Goal: Communication & Community: Answer question/provide support

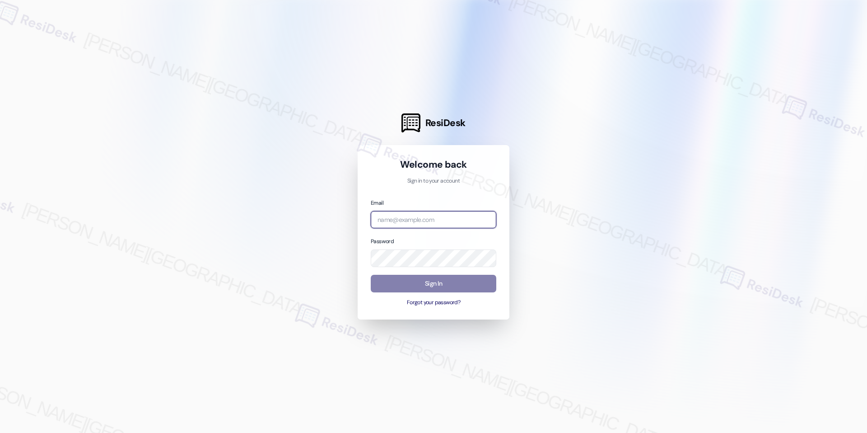
click at [440, 216] on input "email" at bounding box center [434, 220] width 126 height 18
click at [0, 432] on com-1password-button at bounding box center [0, 433] width 0 height 0
type input "automated-surveys-rj_group-raven.forrosuelo@rj_group.com"
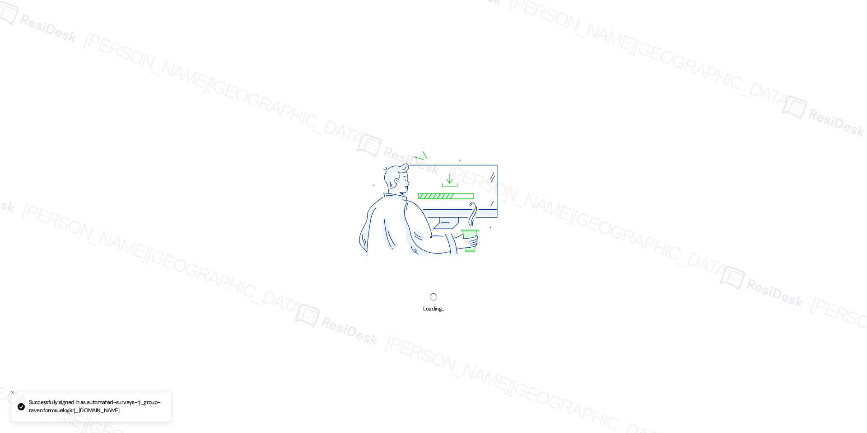
click at [438, 277] on img at bounding box center [433, 206] width 231 height 173
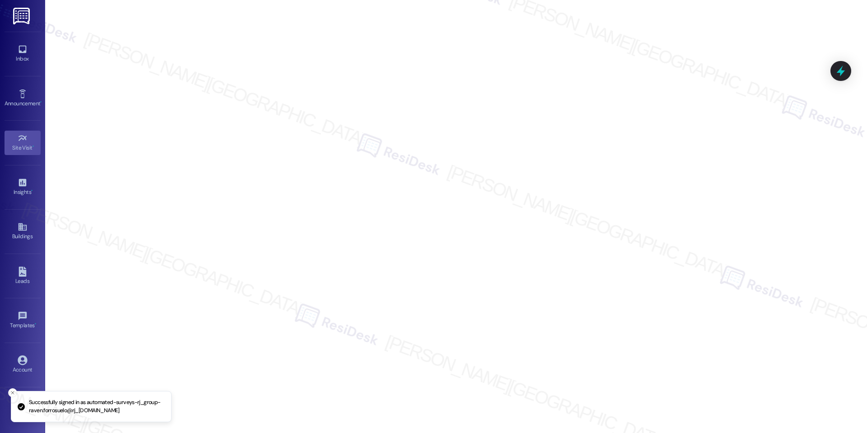
click at [24, 67] on div "Inbox Go to Inbox" at bounding box center [23, 54] width 36 height 44
click at [29, 54] on div "Inbox" at bounding box center [22, 58] width 45 height 9
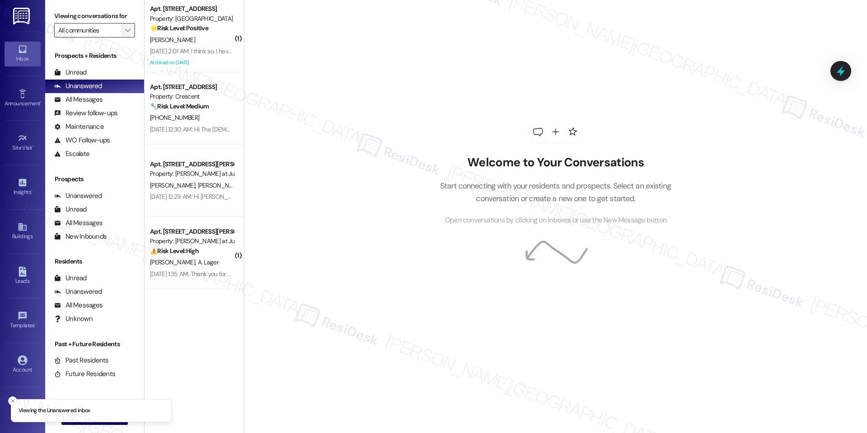
click at [121, 33] on button "" at bounding box center [128, 30] width 14 height 14
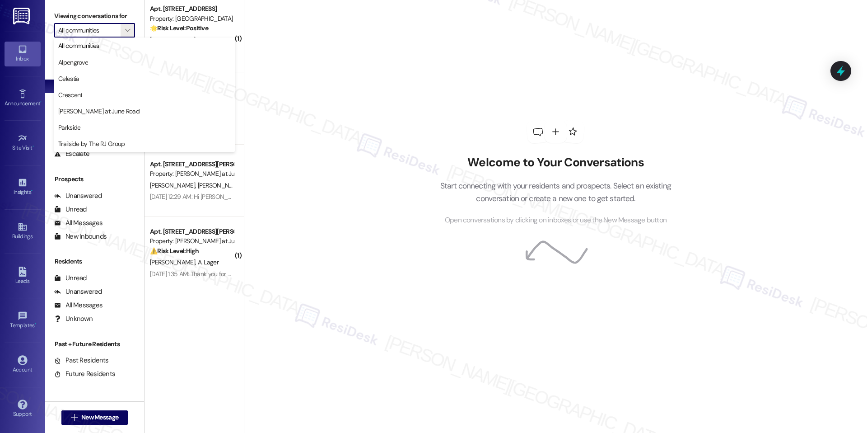
click at [300, 272] on div "Welcome to Your Conversations Start connecting with your residents and prospect…" at bounding box center [555, 216] width 623 height 433
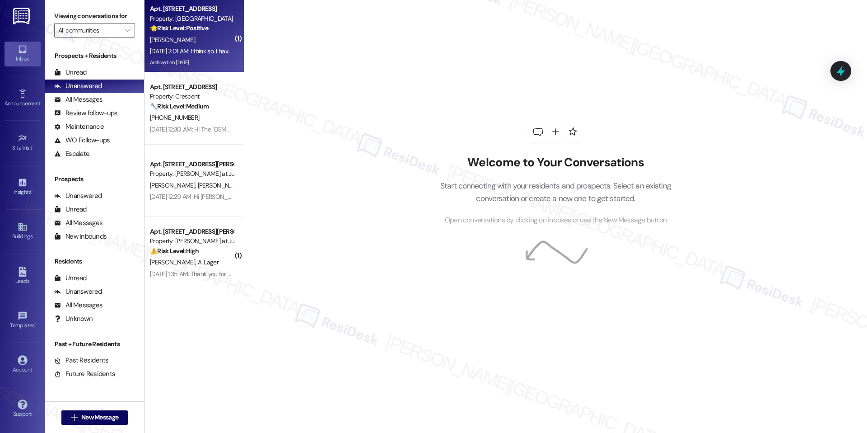
click at [189, 55] on div "Sep 13, 2025 at 2:01 AM: I think so. I have not had any issues for a very long …" at bounding box center [242, 51] width 185 height 8
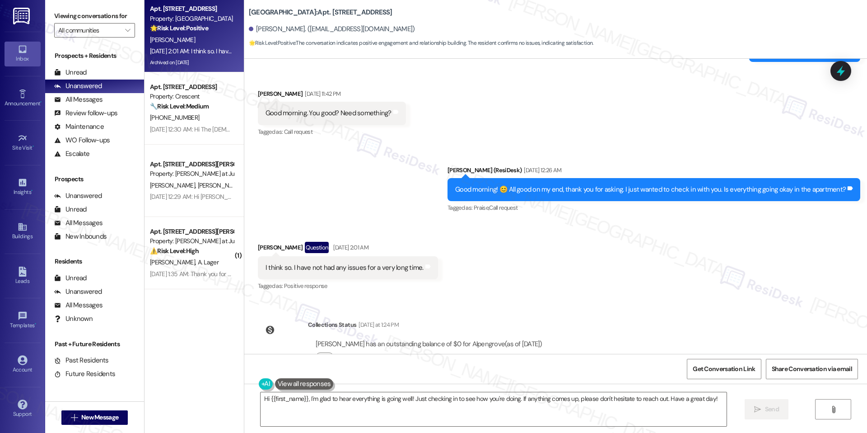
scroll to position [3253, 0]
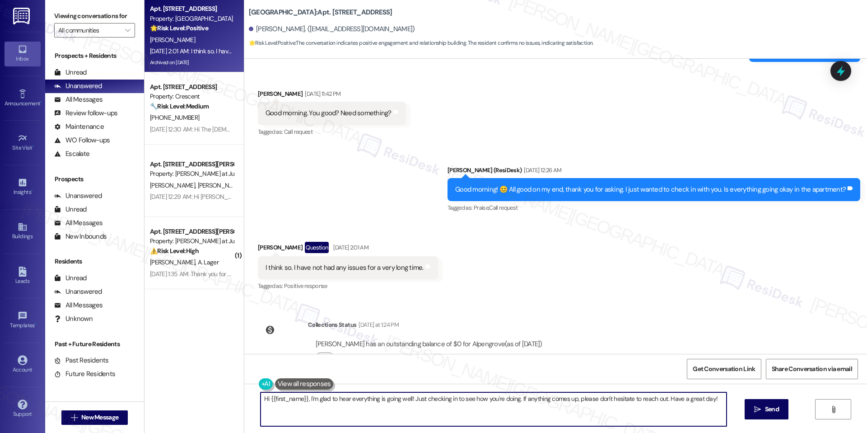
click at [575, 400] on textarea "Hi {{first_name}}, I'm glad to hear everything is going well! Just checking in …" at bounding box center [494, 409] width 466 height 34
click at [414, 397] on textarea "Hi {{first_name}}, I'm glad to hear everything is going well! Just checking in …" at bounding box center [490, 409] width 466 height 34
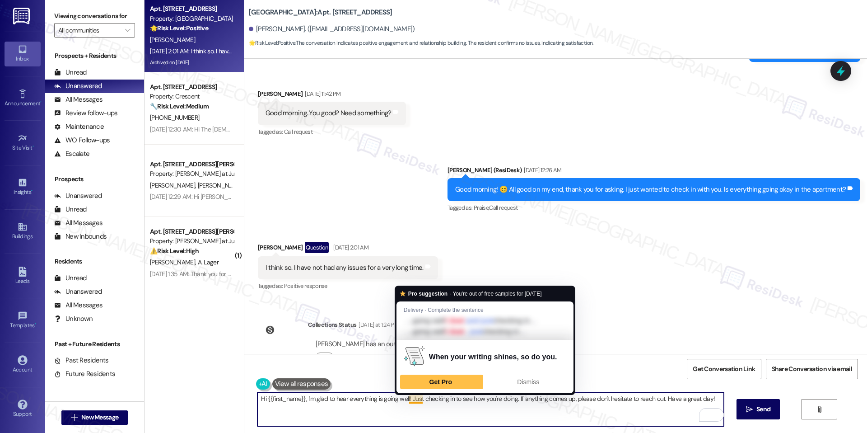
click at [414, 397] on textarea "Hi {{first_name}}, I'm glad to hear everything is going well! Just checking in …" at bounding box center [490, 409] width 466 height 34
paste textarea "hope you've had a great weekend. I'm happy the work order was completed to your…"
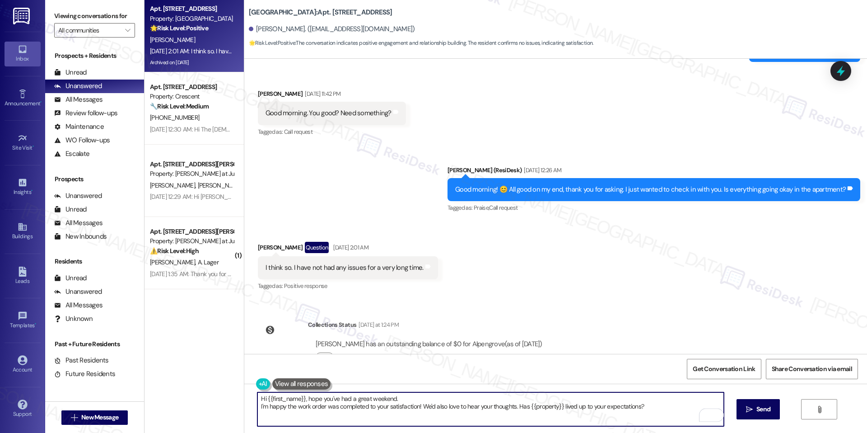
click at [405, 401] on textarea "Hi {{first_name}}, hope you've had a great weekend. I'm happy the work order wa…" at bounding box center [490, 409] width 466 height 34
type textarea "Hi {{first_name}}, hope you've had a great weekend. I'm happy the work order wa…"
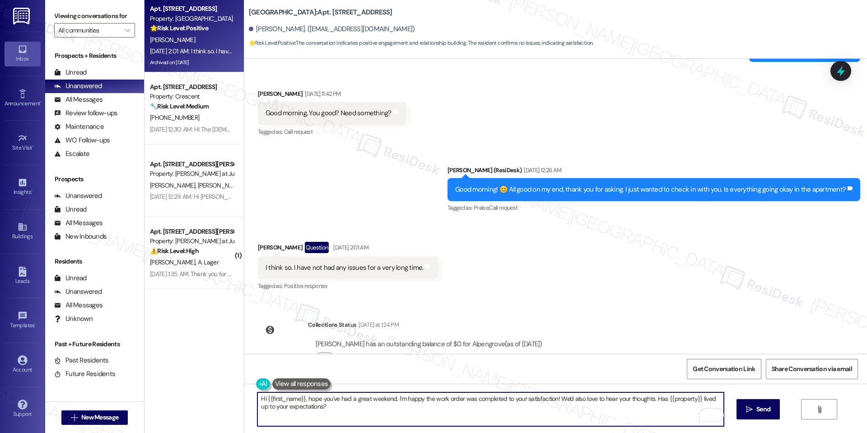
click at [466, 404] on textarea "Hi {{first_name}}, hope you've had a great weekend. I'm happy the work order wa…" at bounding box center [490, 409] width 466 height 34
click at [448, 408] on textarea "Hi {{first_name}}, hope you've had a great weekend. I'm happy the work order wa…" at bounding box center [490, 409] width 466 height 34
click at [448, 408] on textarea "Hi {{first_name}}, I'm glad to hear everything is going well! Just checking in …" at bounding box center [490, 409] width 466 height 34
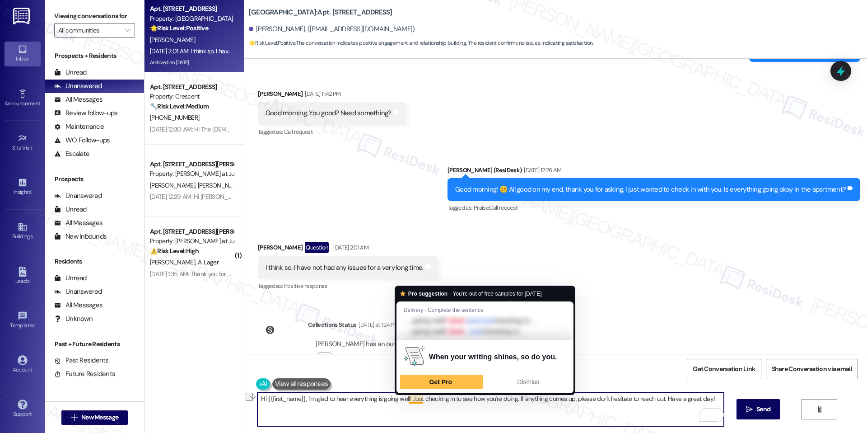
drag, startPoint x: 404, startPoint y: 398, endPoint x: 581, endPoint y: 411, distance: 177.5
click at [581, 411] on textarea "Hi {{first_name}}, I'm glad to hear everything is going well! Just checking in …" at bounding box center [490, 409] width 466 height 34
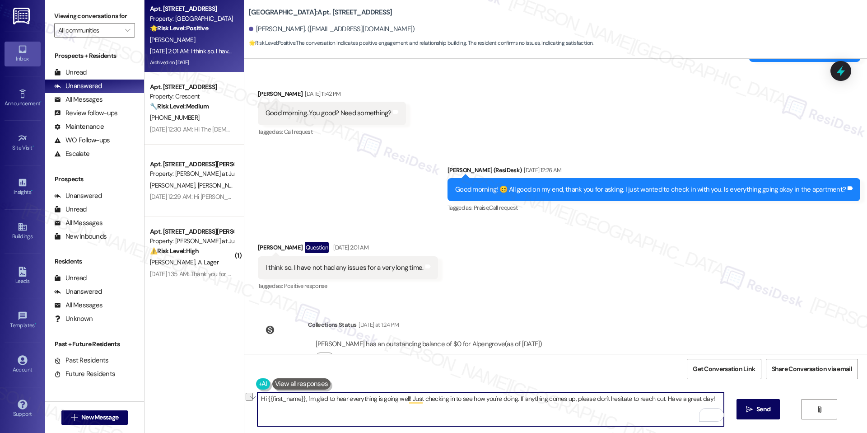
click at [535, 409] on textarea "Hi {{first_name}}, I'm glad to hear everything is going well! Just checking in …" at bounding box center [490, 409] width 466 height 34
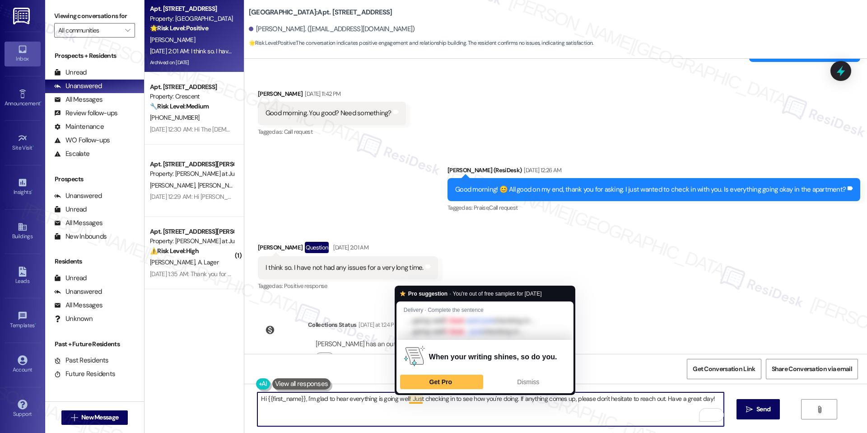
drag, startPoint x: 406, startPoint y: 398, endPoint x: 469, endPoint y: 410, distance: 64.8
click at [469, 410] on textarea "Hi {{first_name}}, I'm glad to hear everything is going well! Just checking in …" at bounding box center [490, 409] width 466 height 34
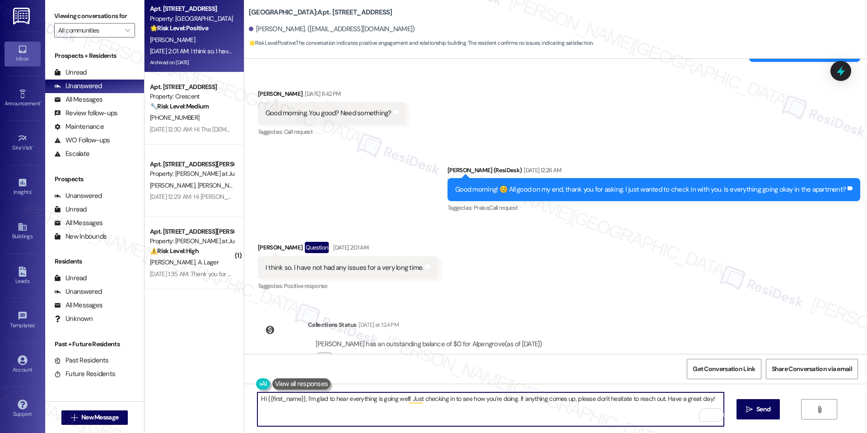
click at [461, 409] on textarea "Hi {{first_name}}, I'm glad to hear everything is going well! Just checking in …" at bounding box center [490, 409] width 466 height 34
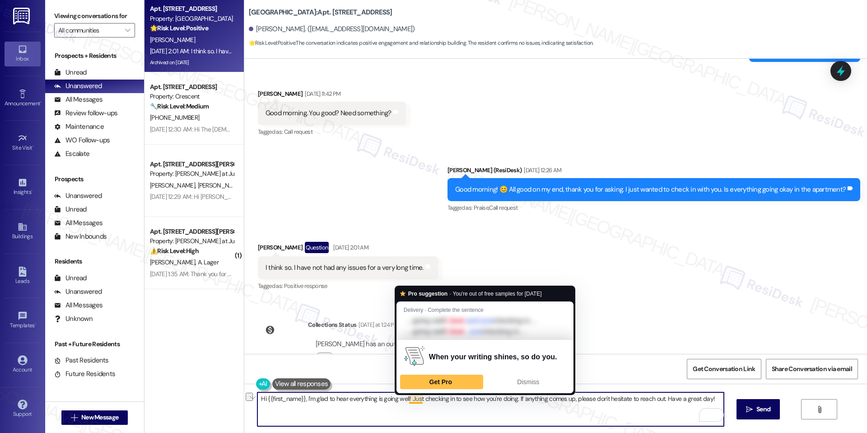
drag, startPoint x: 406, startPoint y: 398, endPoint x: 482, endPoint y: 416, distance: 78.8
click at [482, 416] on textarea "Hi {{first_name}}, I'm glad to hear everything is going well! Just checking in …" at bounding box center [490, 409] width 466 height 34
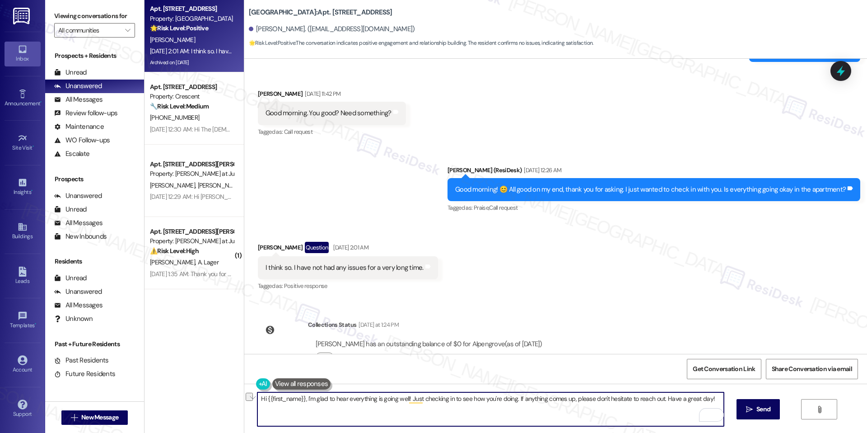
paste textarea "Hi {{first_name}}, hope you've had a great weekend. I'm happy the work order wa…"
drag, startPoint x: 300, startPoint y: 397, endPoint x: 403, endPoint y: 396, distance: 103.0
click at [403, 396] on textarea "Hi {{first_name}}, I'm glad to hear everything is going well! Hi {{first_name}}…" at bounding box center [490, 409] width 466 height 34
drag, startPoint x: 301, startPoint y: 398, endPoint x: 245, endPoint y: 398, distance: 56.0
click at [253, 398] on div "Hi {{first_name}} Hi {{first_name}}, hope you've had a great weekend. I'm happy…" at bounding box center [486, 409] width 467 height 35
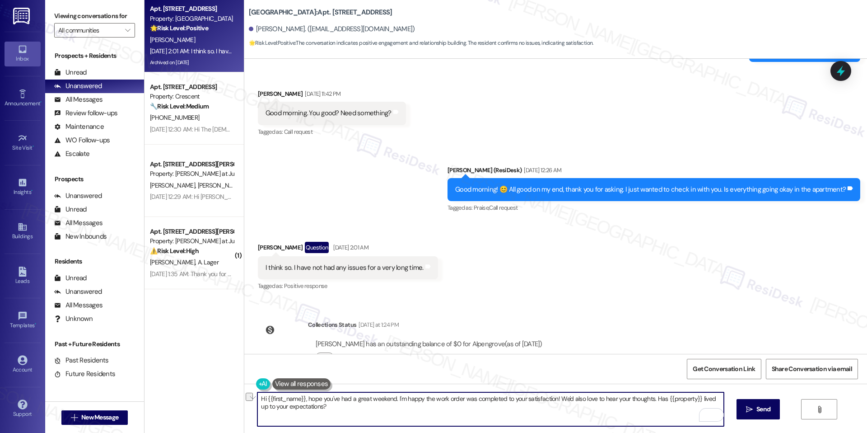
drag, startPoint x: 389, startPoint y: 398, endPoint x: 550, endPoint y: 397, distance: 160.4
click at [550, 397] on textarea "Hi {{first_name}}, hope you've had a great weekend. I'm happy the work order wa…" at bounding box center [490, 409] width 466 height 34
paste textarea "glad to hear everything is going well!"
click at [561, 412] on textarea "Hi {{first_name}}, hope you've had a great weekend. I'm glad to hear everything…" at bounding box center [490, 409] width 466 height 34
click at [496, 397] on textarea "Hi {{first_name}}, hope you've had a great weekend. I'm glad to hear everything…" at bounding box center [490, 409] width 466 height 34
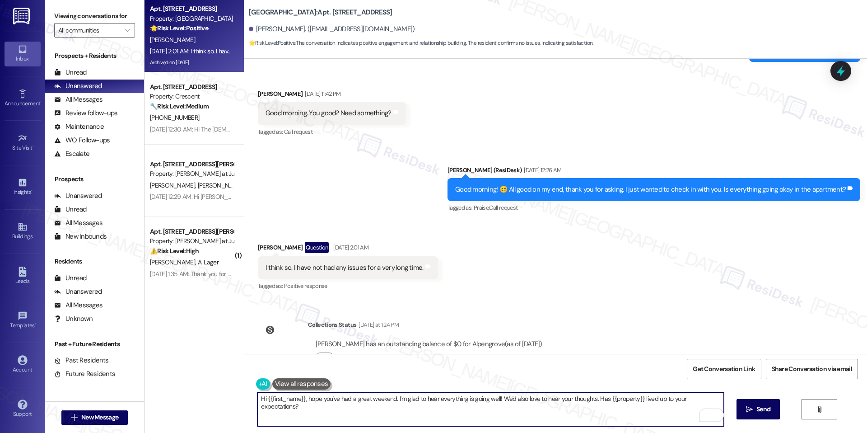
click at [542, 411] on textarea "Hi {{first_name}}, hope you've had a great weekend. I'm glad to hear everything…" at bounding box center [490, 409] width 466 height 34
click at [663, 406] on textarea "Hi {{first_name}}, hope you've had a great weekend. I'm glad to hear everything…" at bounding box center [490, 409] width 466 height 34
click at [603, 403] on textarea "Hi {{first_name}}, hope you've had a great weekend. I'm glad to hear everything…" at bounding box center [490, 409] width 466 height 34
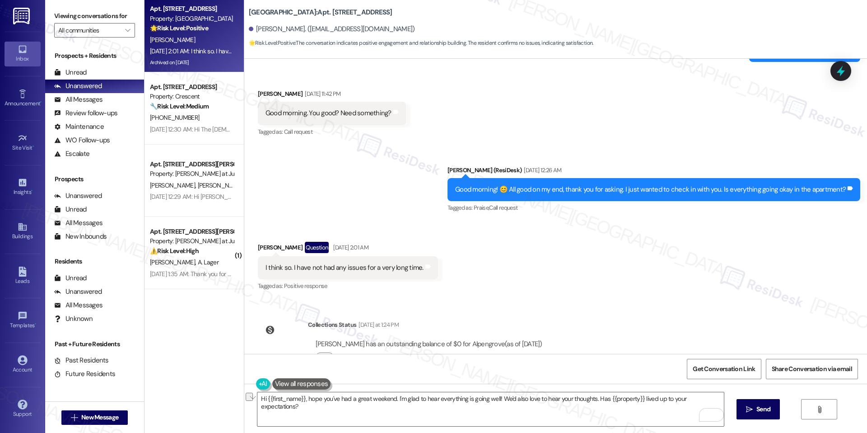
drag, startPoint x: 582, startPoint y: 429, endPoint x: 577, endPoint y: 426, distance: 5.3
click at [582, 429] on div "Hi {{first_name}}, hope you've had a great weekend. I'm glad to hear everything…" at bounding box center [555, 418] width 623 height 68
click at [567, 385] on div "Hi {{first_name}}, hope you've had a great weekend. I'm glad to hear everything…" at bounding box center [555, 418] width 623 height 68
click at [566, 397] on textarea "Hi {{first_name}}, hope you've had a great weekend. I'm glad to hear everything…" at bounding box center [490, 409] width 466 height 34
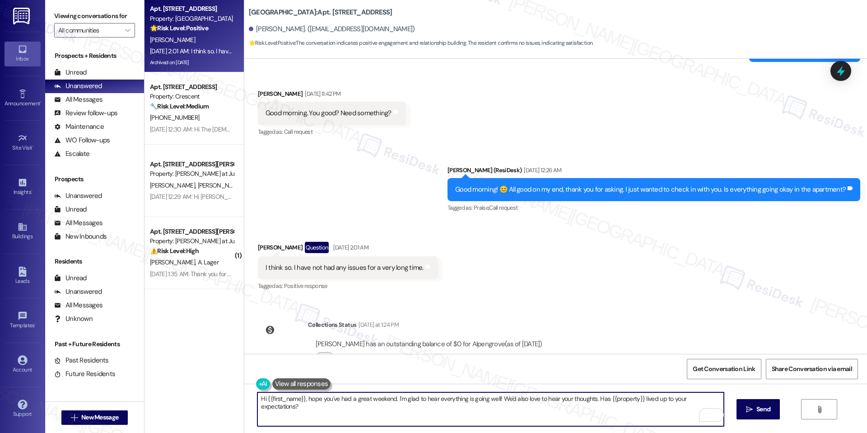
click at [566, 397] on textarea "Hi {{first_name}}, hope you've had a great weekend. I'm glad to hear everything…" at bounding box center [490, 409] width 466 height 34
click at [615, 290] on div "Lease started Mar 04, 2025 at 8:00 AM Survey, sent via SMS Residesk Automated S…" at bounding box center [555, 206] width 623 height 295
click at [328, 397] on textarea "Hi {{first_name}}, hope you've had a great weekend. I'm glad to hear everything…" at bounding box center [490, 409] width 466 height 34
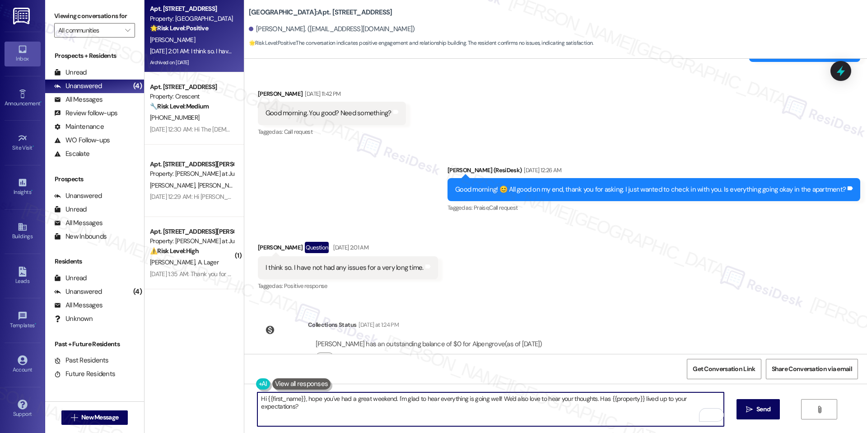
click at [328, 397] on textarea "Hi {{first_name}}, hope you've had a great weekend. I'm glad to hear everything…" at bounding box center [490, 409] width 466 height 34
paste textarea "I hope you had a great weekend! I’m really glad to hear everything is going wel…"
drag, startPoint x: 611, startPoint y: 396, endPoint x: 600, endPoint y: 394, distance: 10.5
click at [600, 394] on textarea "Hi {{first_name}}, I hope you had a great weekend! I’m really glad to hear ever…" at bounding box center [490, 409] width 466 height 34
click at [610, 411] on textarea "Hi {{first_name}}, I hope you had a great weekend! I’m really glad to hear ever…" at bounding box center [490, 409] width 466 height 34
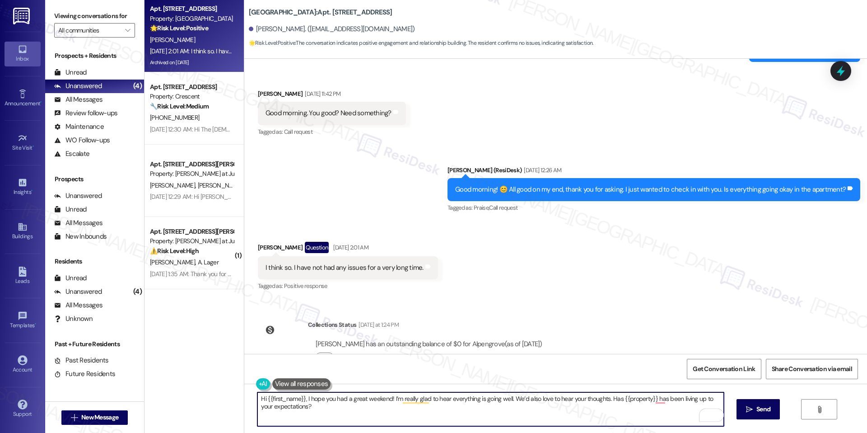
click at [641, 415] on textarea "Hi {{first_name}}, I hope you had a great weekend! I’m really glad to hear ever…" at bounding box center [490, 409] width 466 height 34
click at [654, 407] on textarea "Hi {{first_name}}, I hope you had a great weekend! I’m really glad to hear ever…" at bounding box center [490, 409] width 466 height 34
type textarea "Hi {{first_name}}, I hope you had a great weekend! I’m really glad to hear ever…"
click at [752, 405] on span " Send" at bounding box center [758, 408] width 28 height 9
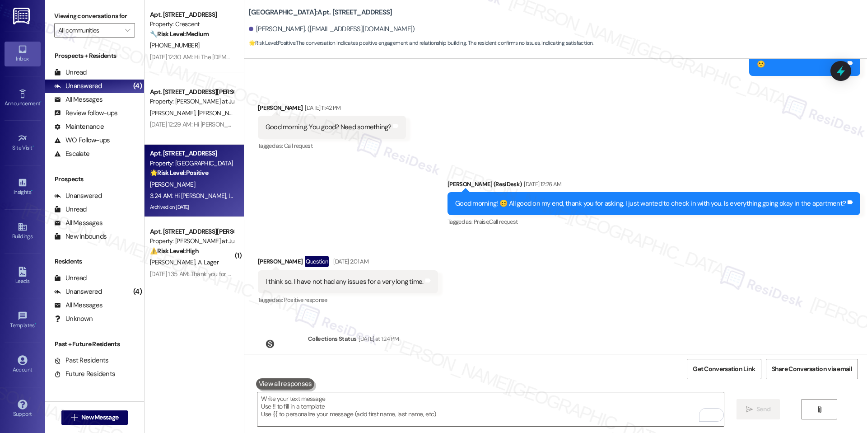
scroll to position [3316, 0]
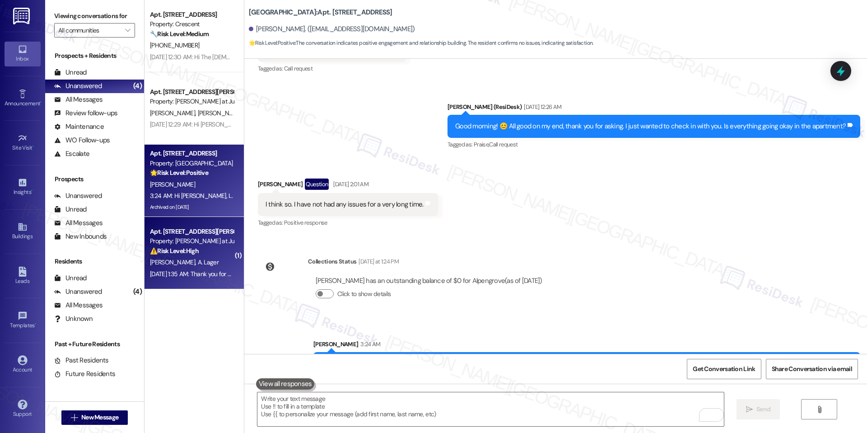
click at [199, 250] on div "⚠️ Risk Level: High A beeping fire sprinkler closet indicates a potential malfu…" at bounding box center [192, 250] width 84 height 9
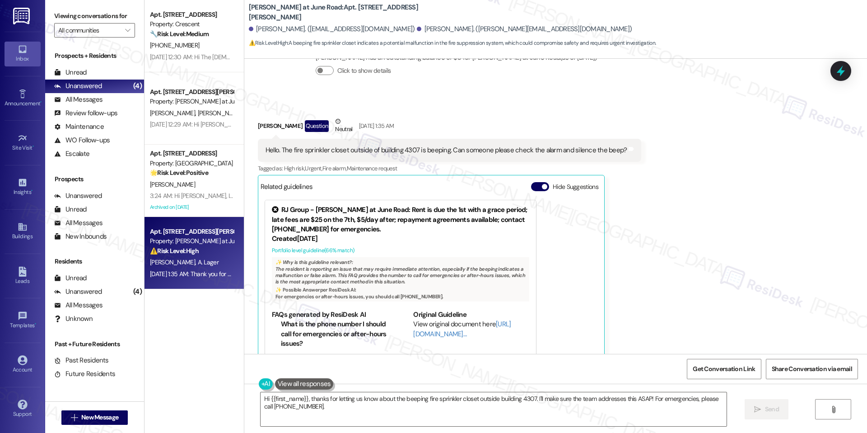
scroll to position [4313, 0]
click at [531, 182] on button "Hide Suggestions" at bounding box center [540, 186] width 18 height 9
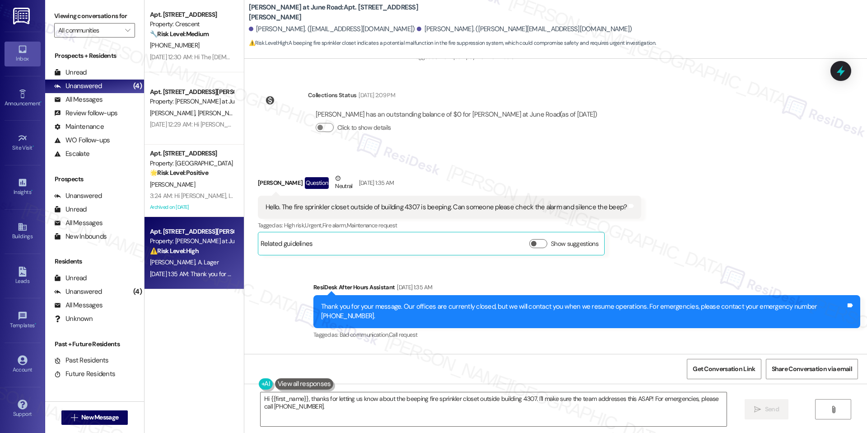
scroll to position [4251, 0]
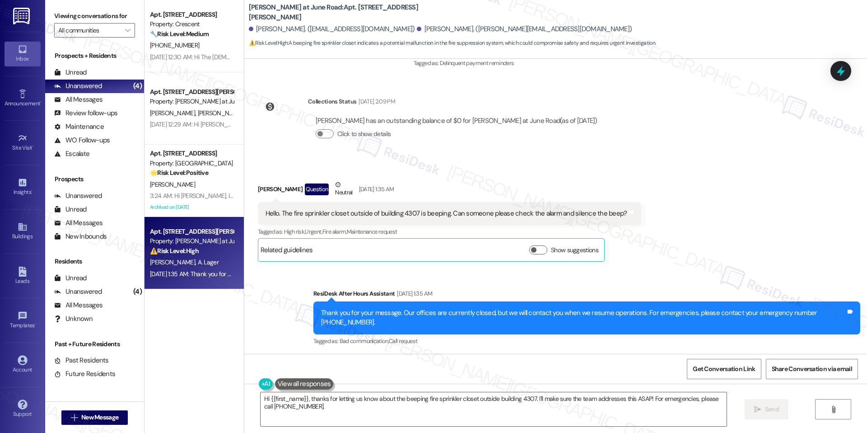
click at [330, 209] on div "Hello. The fire sprinkler closet outside of building 4307 is beeping. Can someo…" at bounding box center [447, 213] width 362 height 9
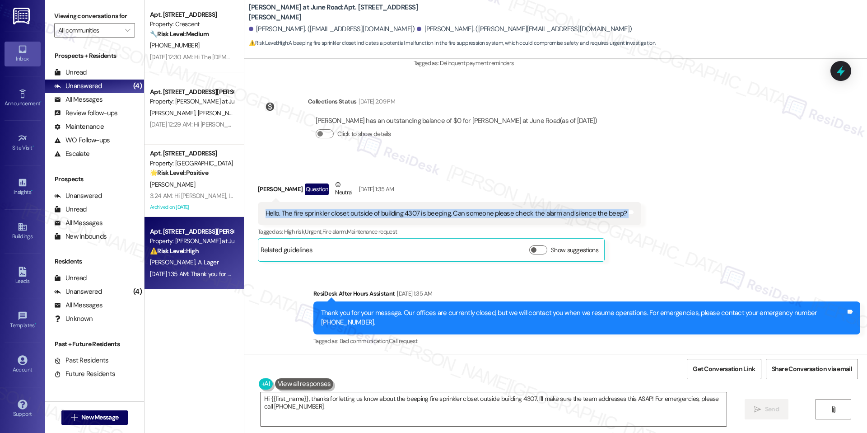
click at [330, 209] on div "Hello. The fire sprinkler closet outside of building 4307 is beeping. Can someo…" at bounding box center [447, 213] width 362 height 9
copy div "Hello. The fire sprinkler closet outside of building 4307 is beeping. Can someo…"
click at [392, 406] on textarea "Hi {{first_name}}, thanks for letting us know about the beeping fire sprinkler …" at bounding box center [494, 409] width 466 height 34
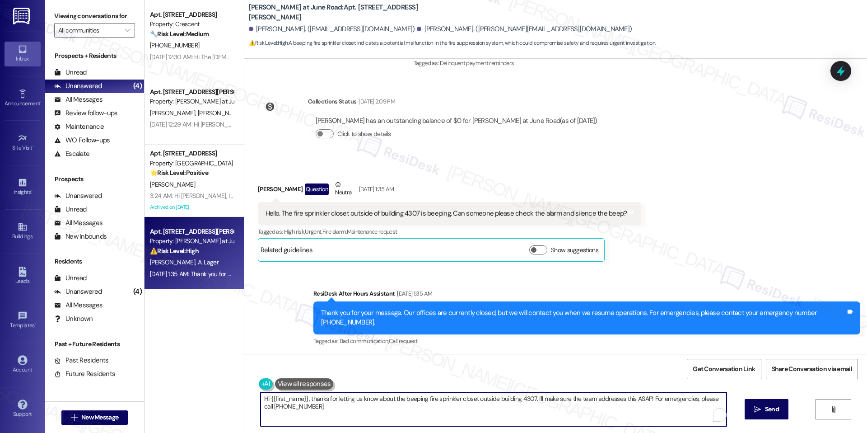
click at [401, 400] on textarea "Hi {{first_name}}, thanks for letting us know about the beeping fire sprinkler …" at bounding box center [494, 409] width 466 height 34
click at [402, 405] on textarea "Hi {{first_name}}, thanks for letting us know about the beeping fire sprinkler …" at bounding box center [494, 409] width 466 height 34
click at [402, 401] on textarea "Hi {{first_name}}, thanks for letting us know about the beeping fire sprinkler …" at bounding box center [490, 409] width 466 height 34
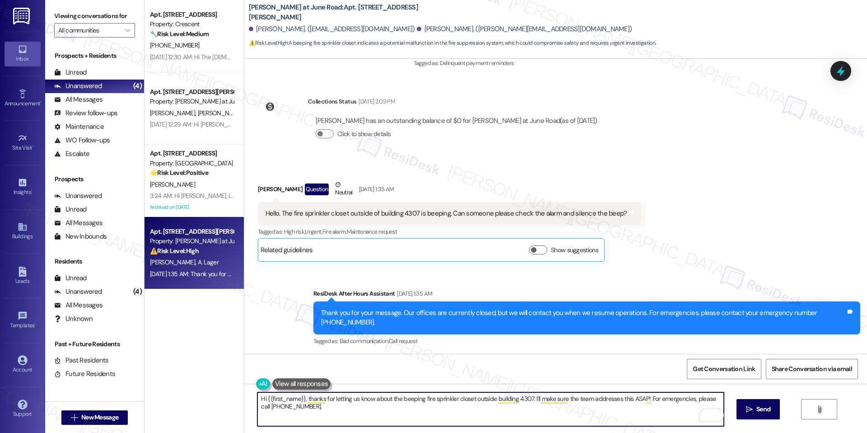
click at [402, 401] on textarea "Hi {{first_name}}, thanks for letting us know about the beeping fire sprinkler …" at bounding box center [490, 409] width 466 height 34
paste textarea "my apologies for the late response. I just wanted to follow up regarding the fi…"
type textarea "Hi {{first_name}}, my apologies for the late response. I just wanted to follow …"
click at [755, 410] on span "Send" at bounding box center [764, 408] width 18 height 9
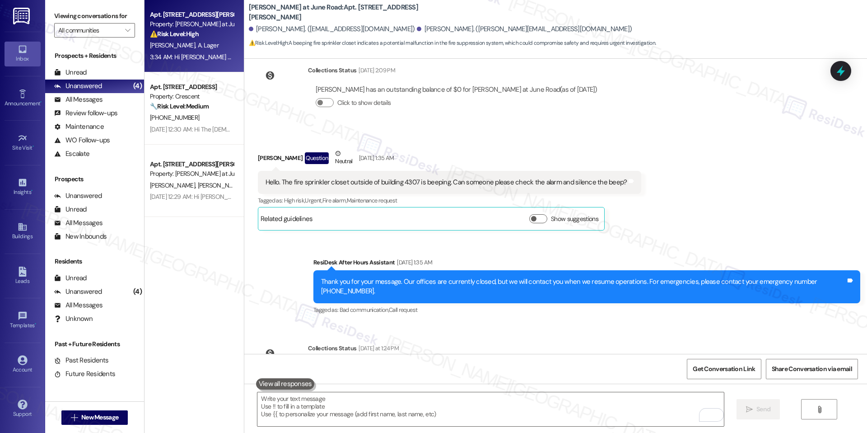
scroll to position [4388, 0]
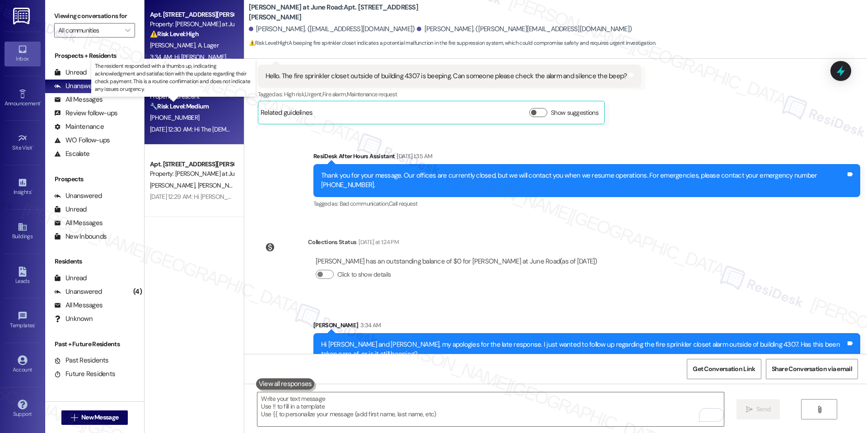
click at [191, 109] on strong "🔧 Risk Level: Medium" at bounding box center [179, 106] width 59 height 8
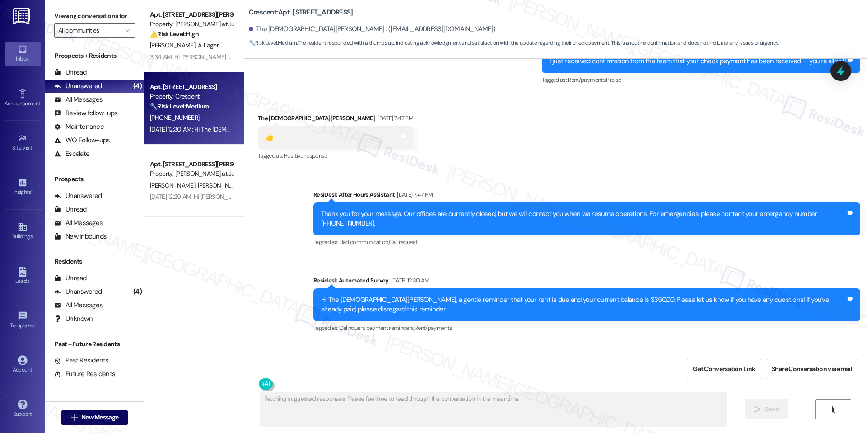
scroll to position [2021, 0]
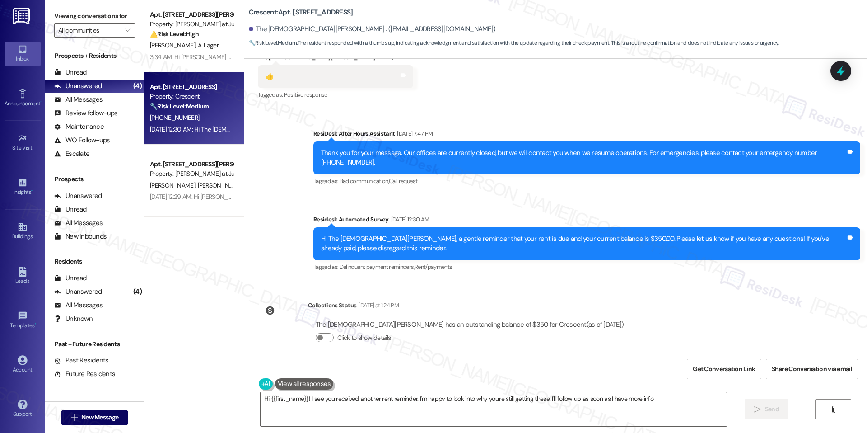
type textarea "Hi {{first_name}}! I see you received another rent reminder. I'm happy to look …"
click at [270, 127] on div "Sent via SMS ResiDesk After Hours Assistant Sep 10, 2025 at 7:47 PM Thank you f…" at bounding box center [555, 194] width 623 height 172
click at [327, 111] on div "Sent via SMS ResiDesk After Hours Assistant Sep 10, 2025 at 7:47 PM Thank you f…" at bounding box center [555, 194] width 623 height 172
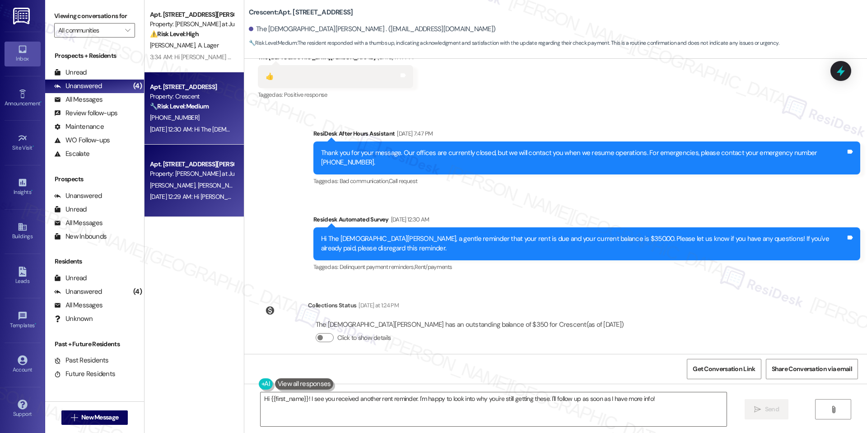
click at [209, 191] on div "Sep 11, 2025 at 12:29 AM: Hi Shawn and Jennifer, a gentle reminder that your re…" at bounding box center [191, 196] width 85 height 11
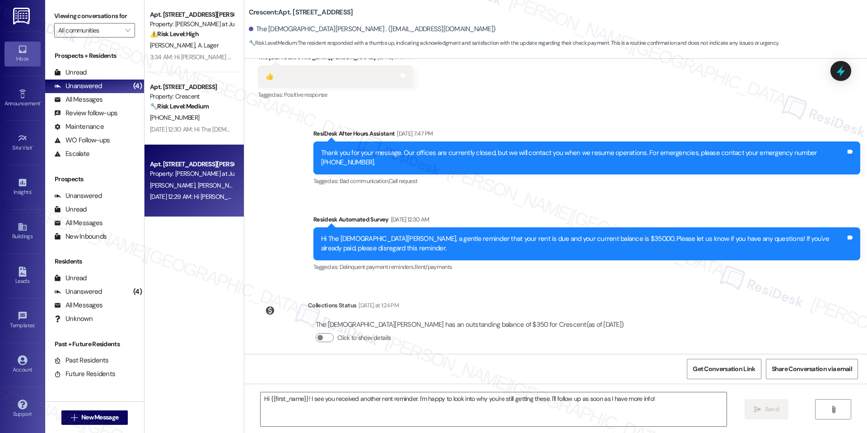
type textarea "Fetching suggested responses. Please feel free to read through the conversation…"
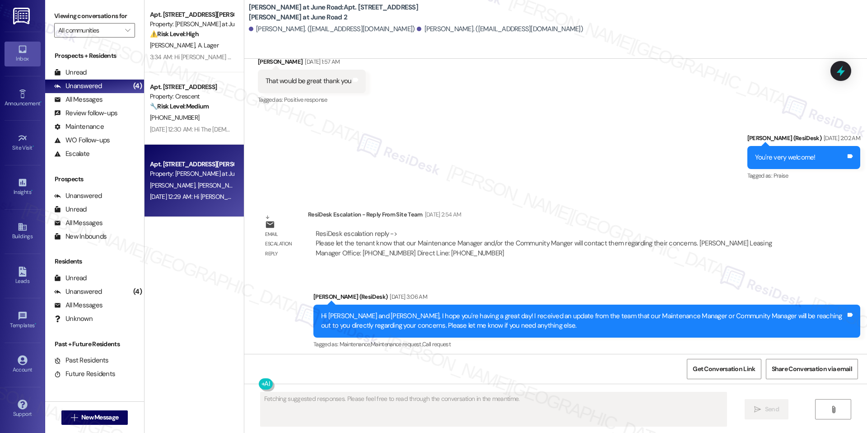
scroll to position [6590, 0]
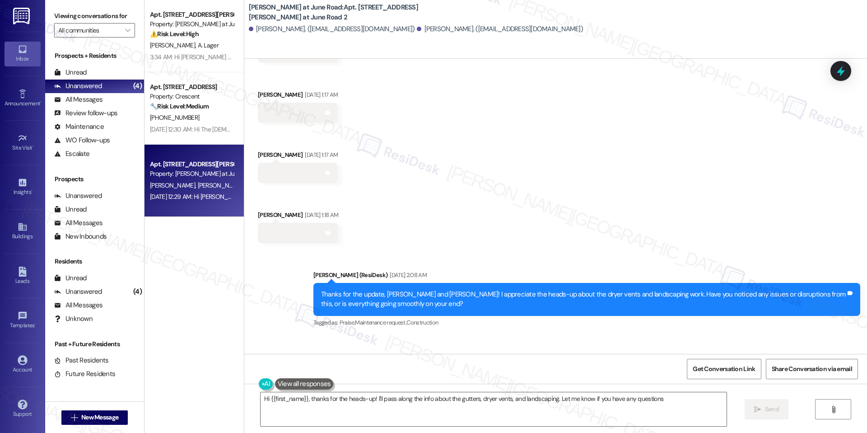
type textarea "Hi {{first_name}}, thanks for the heads-up! I'll pass along the info about the …"
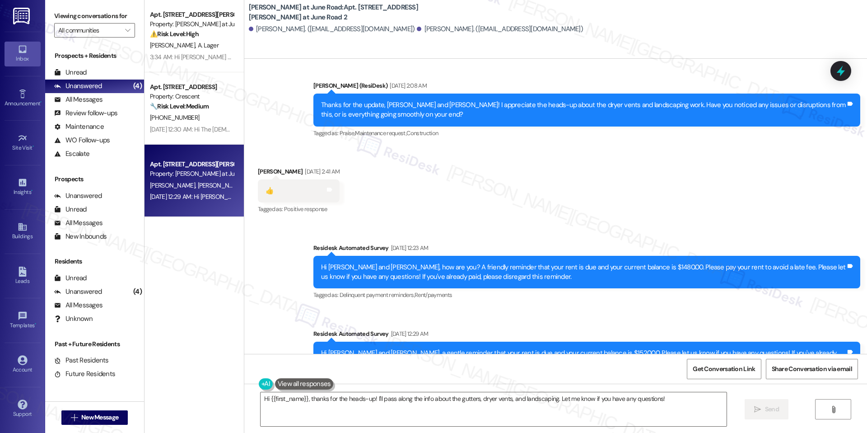
scroll to position [6845, 0]
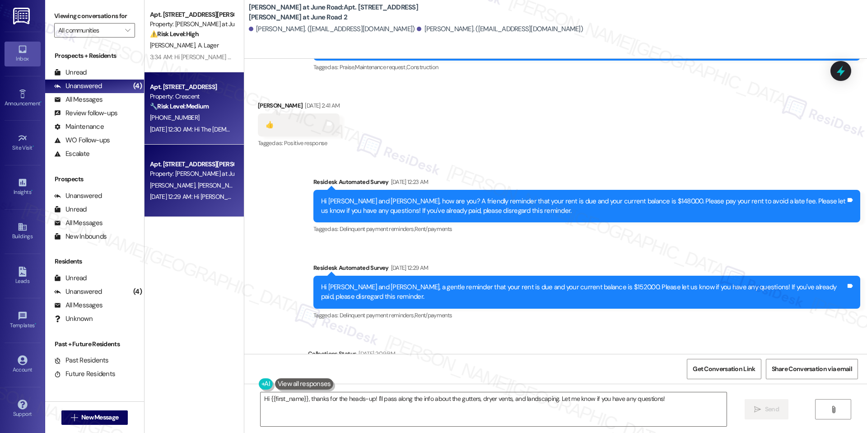
click at [199, 124] on div "Sep 11, 2025 at 12:30 AM: Hi The Church Of Jesus Christ Of Latter-Day Saints, a…" at bounding box center [191, 129] width 85 height 11
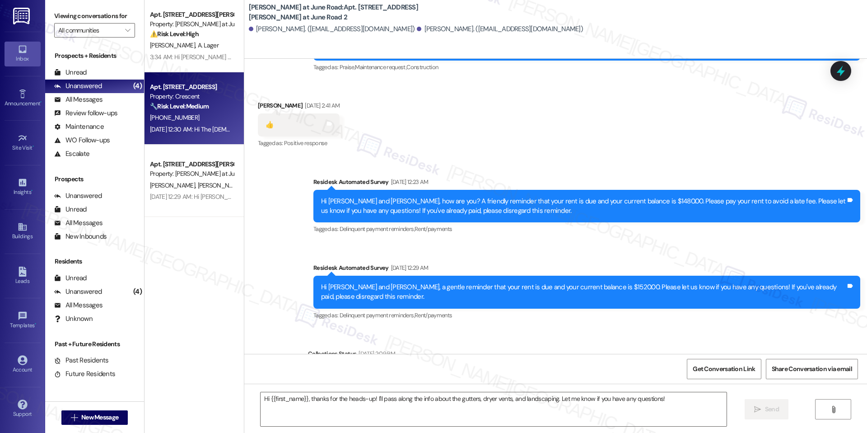
click at [199, 124] on div "Sep 11, 2025 at 12:30 AM: Hi The Church Of Jesus Christ Of Latter-Day Saints, a…" at bounding box center [191, 129] width 85 height 11
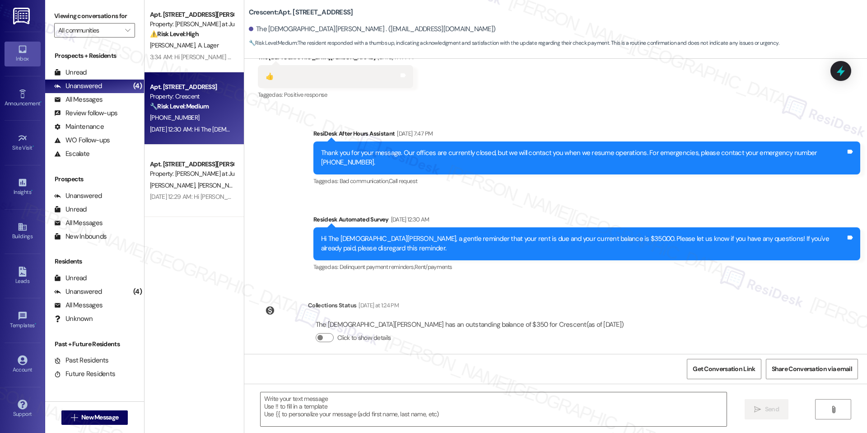
type textarea "Fetching suggested responses. Please feel free to read through the conversation…"
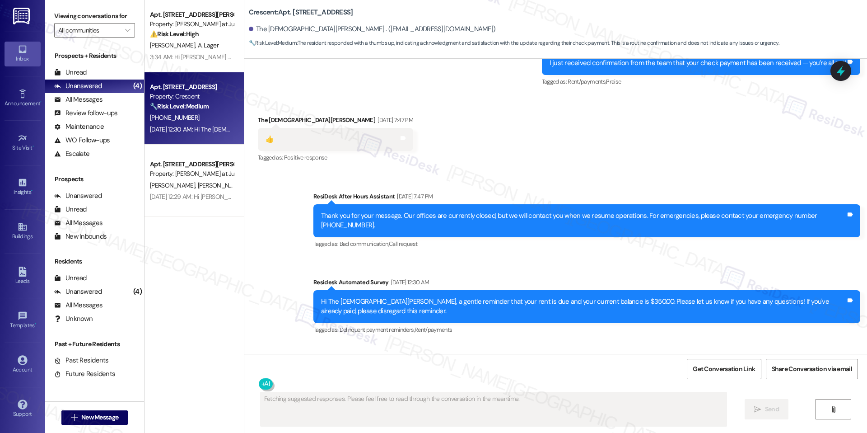
scroll to position [2021, 0]
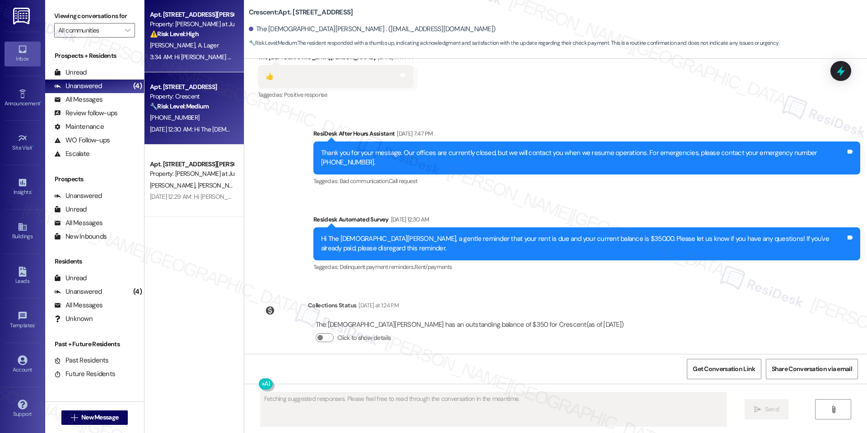
click at [189, 54] on div "3:34 AM: Hi Andrew and John, my apologies for the late response. I just wanted …" at bounding box center [445, 57] width 591 height 8
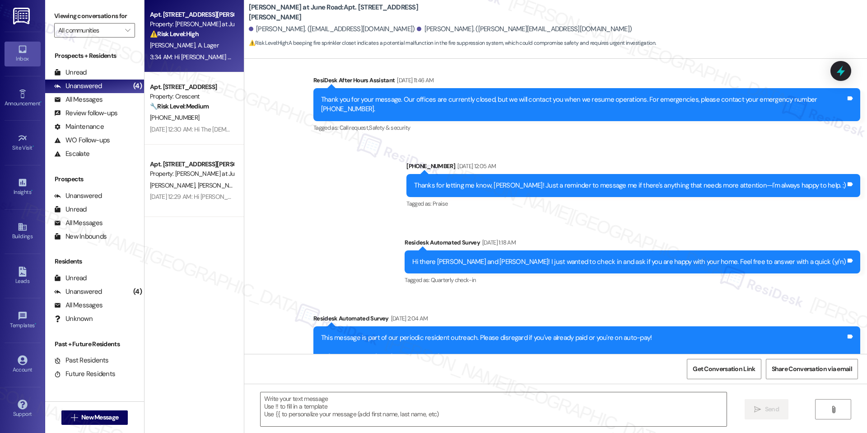
type textarea "Fetching suggested responses. Please feel free to read through the conversation…"
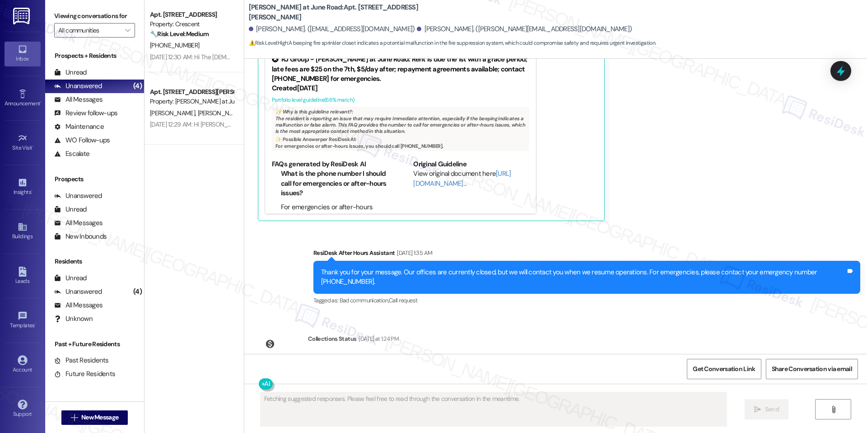
scroll to position [4574, 0]
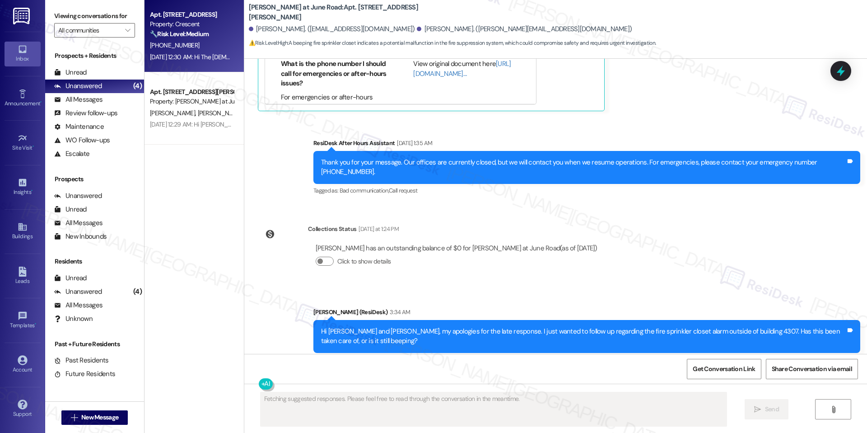
click at [185, 56] on div "Sep 11, 2025 at 12:30 AM: Hi The Church Of Jesus Christ Of Latter-Day Saints, a…" at bounding box center [465, 57] width 630 height 8
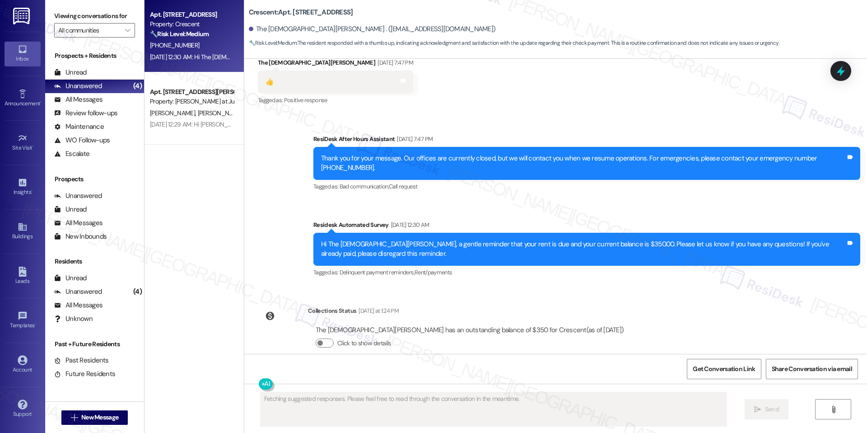
scroll to position [2021, 0]
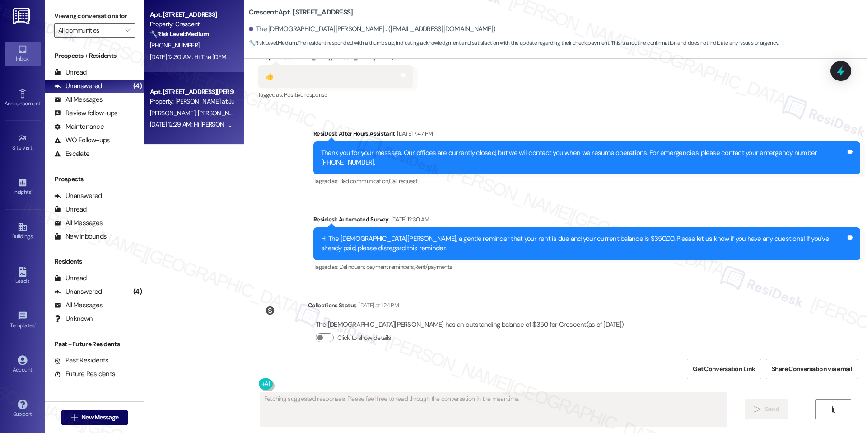
click at [184, 98] on div "Property: [PERSON_NAME] at June Road" at bounding box center [192, 101] width 84 height 9
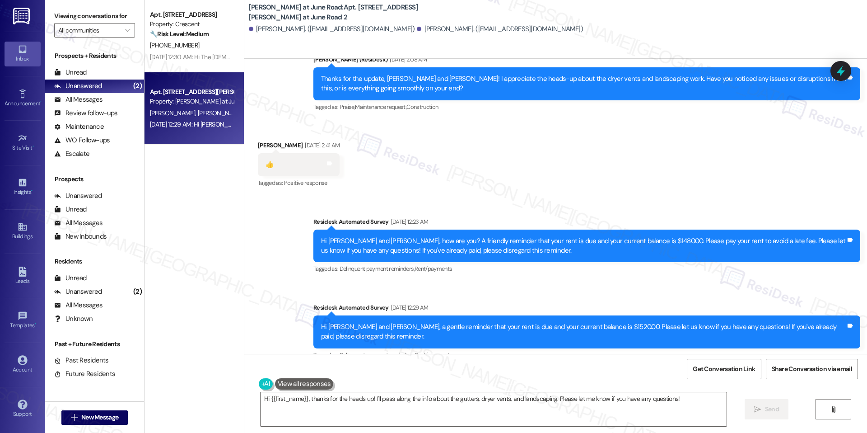
scroll to position [6845, 0]
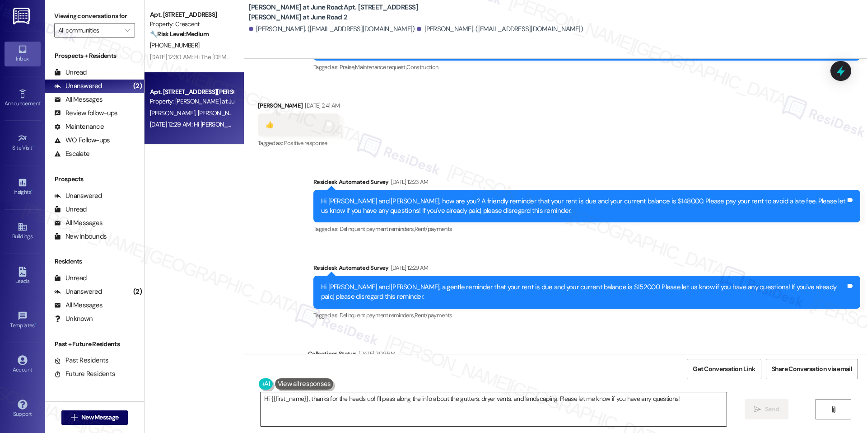
click at [356, 396] on textarea "Hi {{first_name}}, thanks for the heads up! I'll pass along the info about the …" at bounding box center [494, 409] width 466 height 34
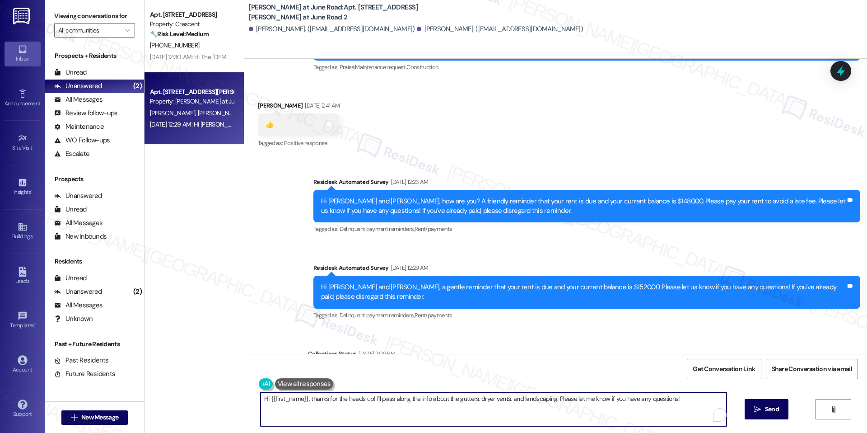
click at [356, 396] on textarea "Hi {{first_name}}, thanks for the heads up! I'll pass along the info about the …" at bounding box center [494, 409] width 466 height 34
paste textarea "Jesus, thank you for reaching out. I’m not able to make calls, but I’d be happy…"
type textarea "Hi Jesus, thank you for reaching out. I’m not able to make calls, but I’d be ha…"
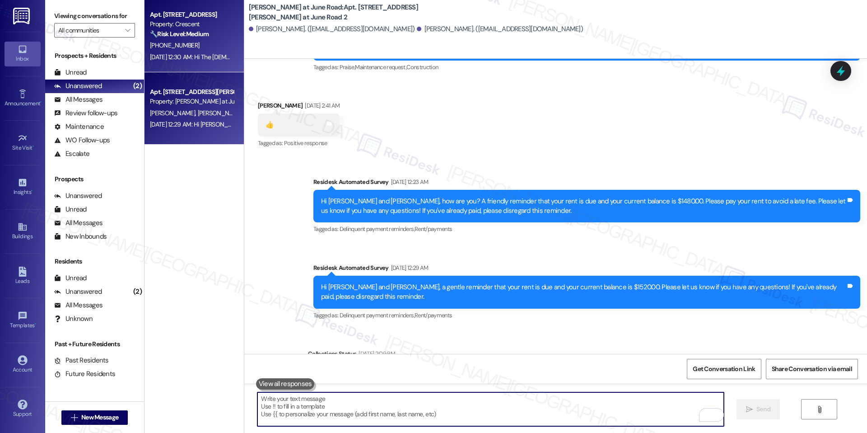
click at [194, 46] on div "[PHONE_NUMBER]" at bounding box center [191, 45] width 85 height 11
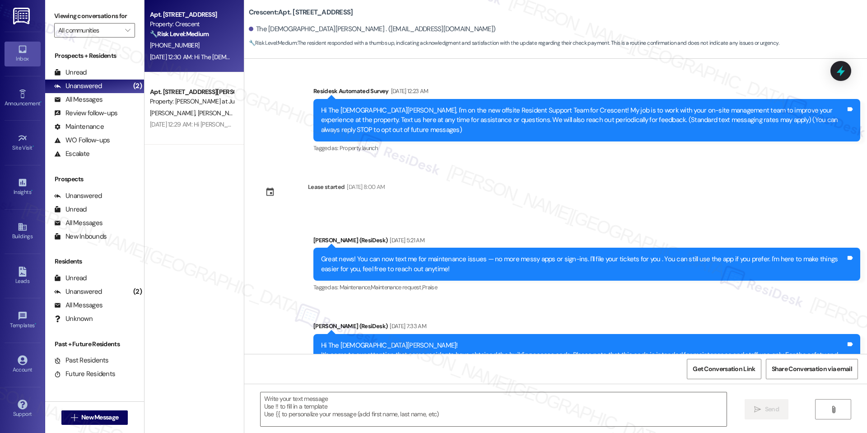
scroll to position [2021, 0]
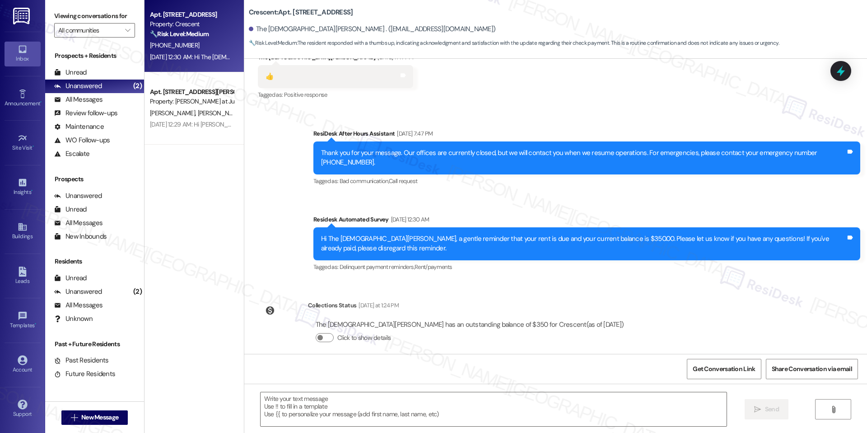
type textarea "Fetching suggested responses. Please feel free to read through the conversation…"
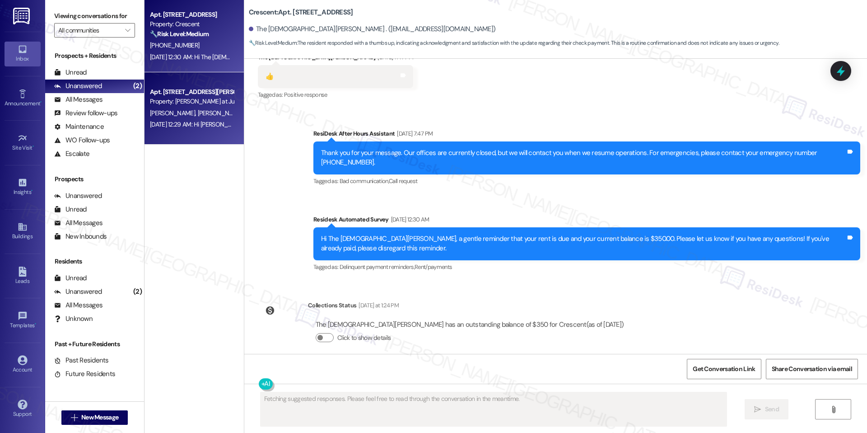
click at [197, 109] on span "[PERSON_NAME]" at bounding box center [219, 113] width 45 height 8
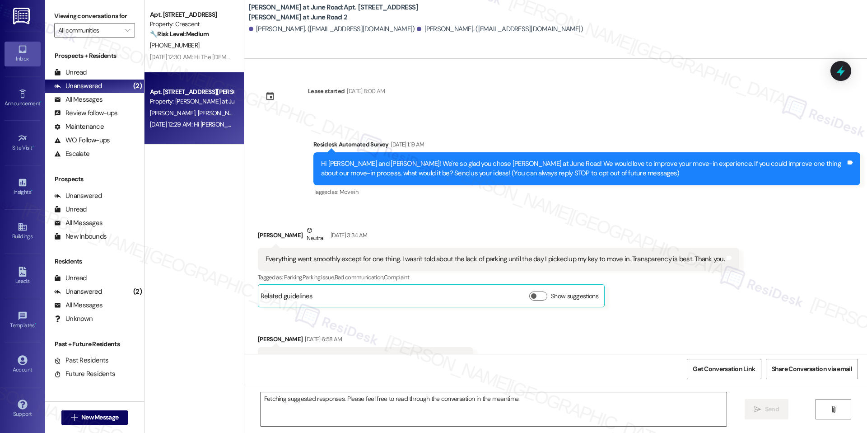
scroll to position [1527, 0]
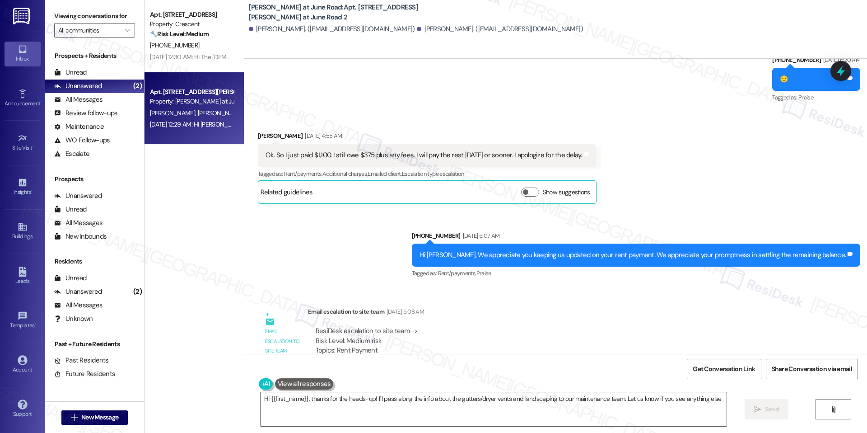
type textarea "Hi {{first_name}}, thanks for the heads-up! I'll pass along the info about the …"
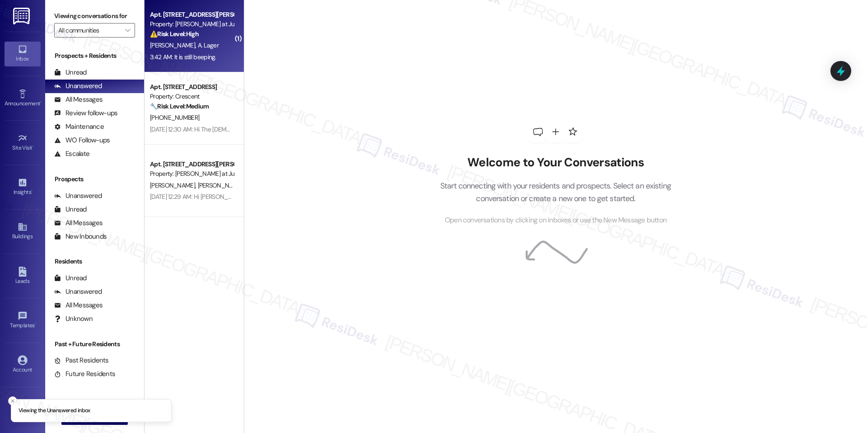
click at [202, 40] on div "J. Dorrenbacher A. Lager" at bounding box center [191, 45] width 85 height 11
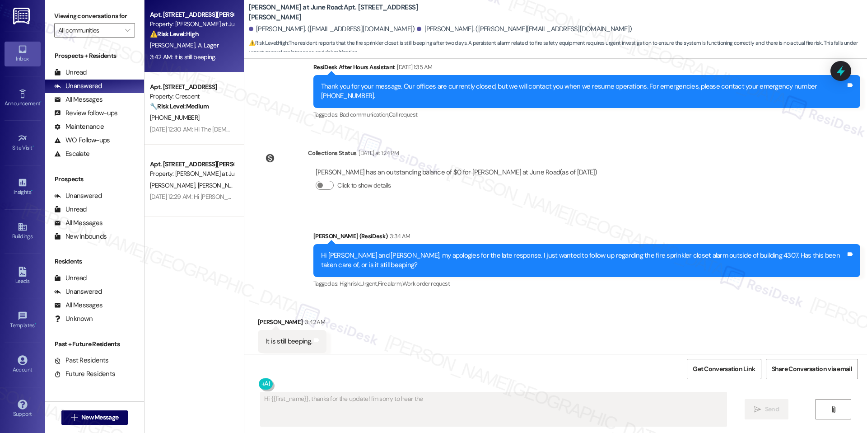
scroll to position [4477, 0]
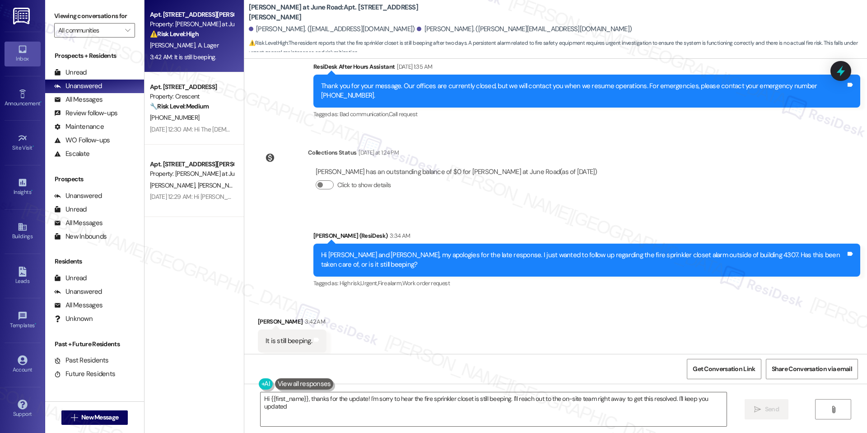
type textarea "Hi {{first_name}}, thanks for the update! I'm sorry to hear the fire sprinkler …"
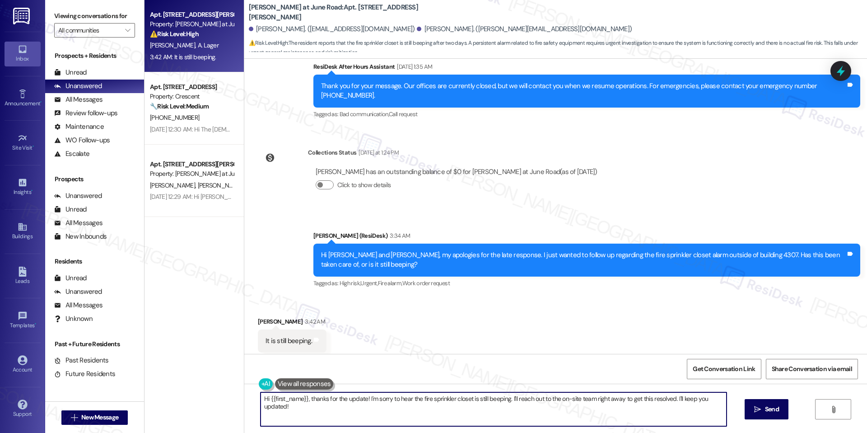
click at [451, 402] on textarea "Hi {{first_name}}, thanks for the update! I'm sorry to hear the fire sprinkler …" at bounding box center [494, 409] width 466 height 34
click at [470, 408] on textarea "Hi {{first_name}}, thanks for the update! I'm sorry to hear the fire sprinkler …" at bounding box center [490, 409] width 466 height 34
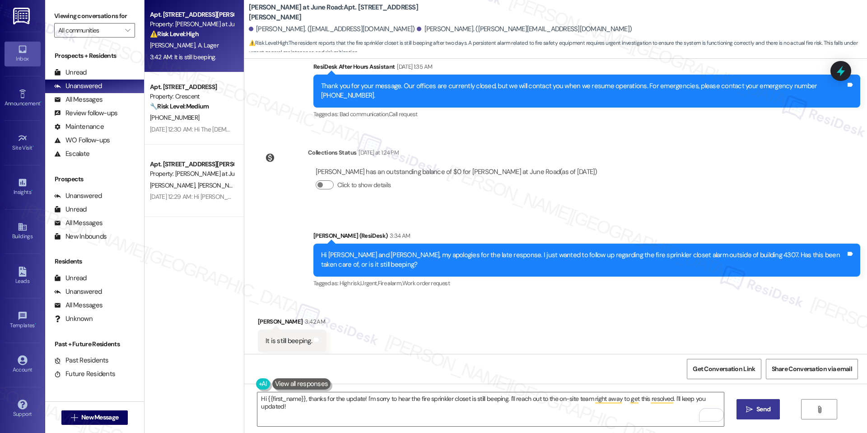
click at [738, 401] on button " Send" at bounding box center [759, 409] width 44 height 20
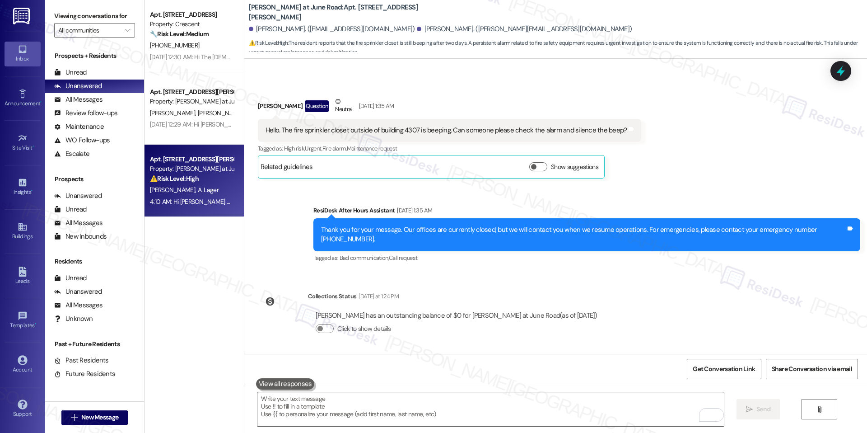
scroll to position [4330, 0]
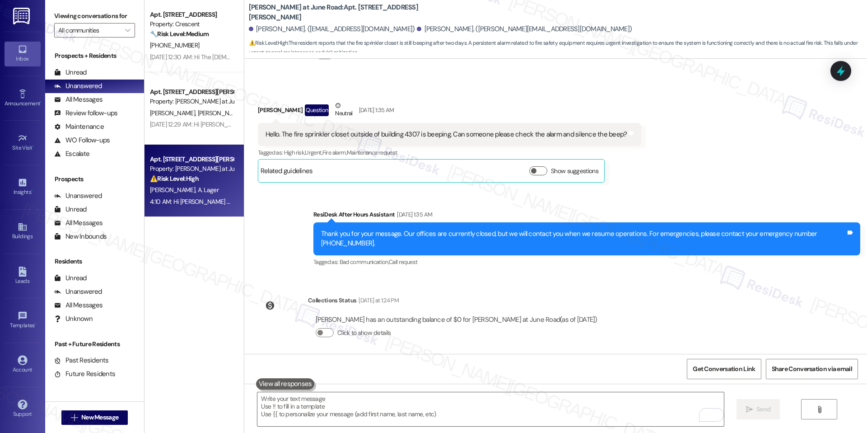
click at [365, 130] on div "Hello. The fire sprinkler closet outside of building 4307 is beeping. Can someo…" at bounding box center [447, 134] width 362 height 9
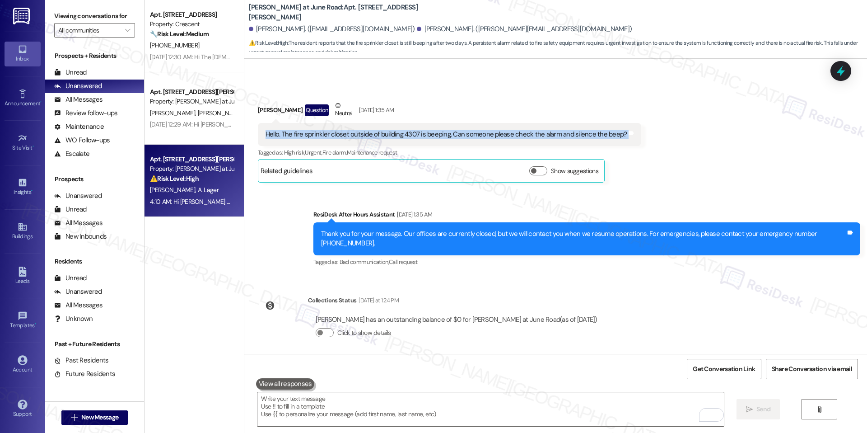
click at [365, 130] on div "Hello. The fire sprinkler closet outside of building 4307 is beeping. Can someo…" at bounding box center [447, 134] width 362 height 9
copy div "Hello. The fire sprinkler closet outside of building 4307 is beeping. Can someo…"
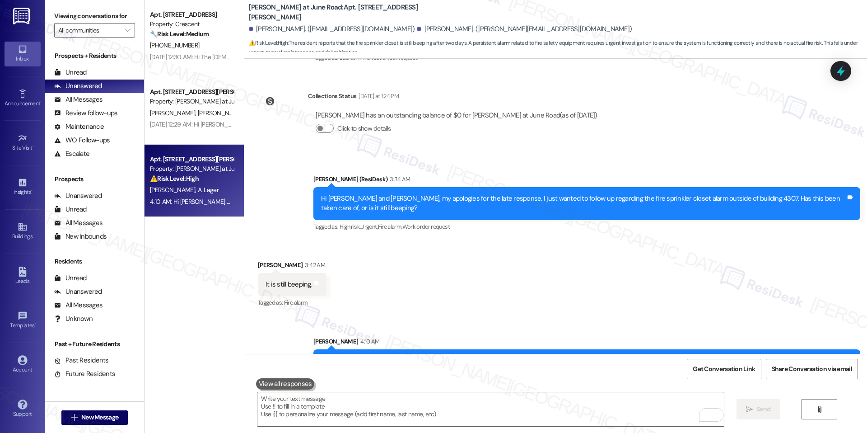
scroll to position [4540, 0]
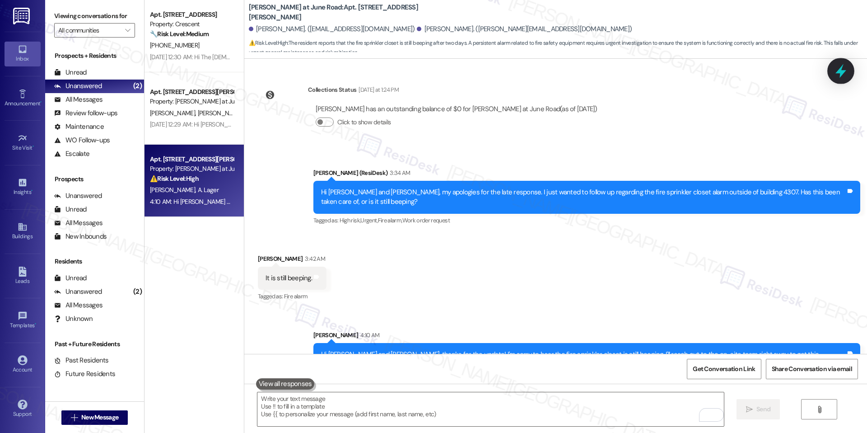
click at [836, 69] on icon at bounding box center [840, 70] width 15 height 15
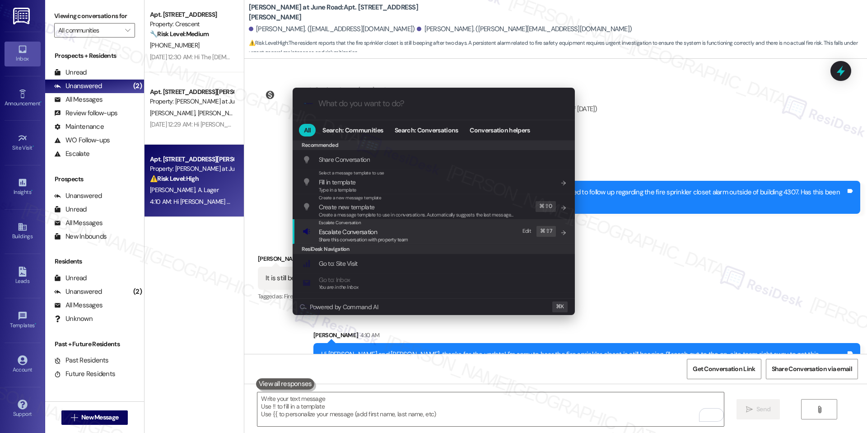
click at [346, 236] on span "Share this conversation with property team" at bounding box center [363, 239] width 89 height 6
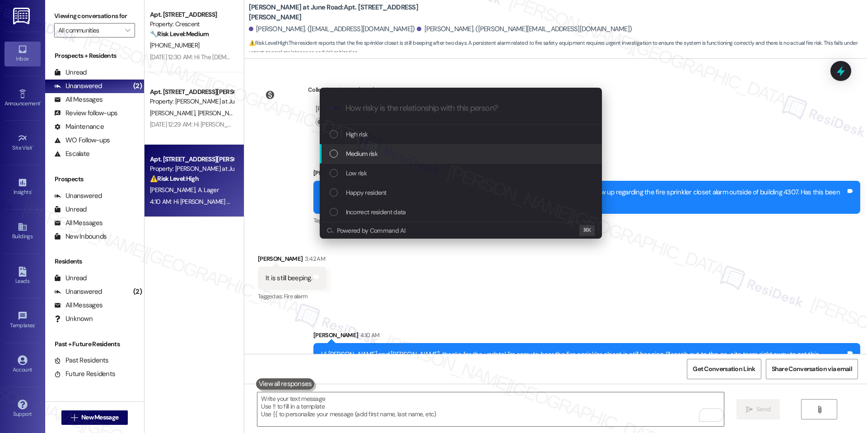
click at [363, 149] on span "Medium risk" at bounding box center [362, 154] width 32 height 10
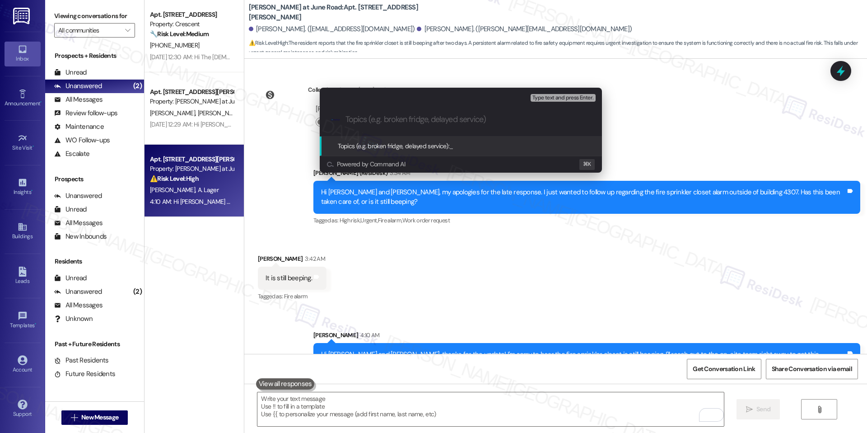
click at [390, 118] on input "Topics (e.g. broken fridge, delayed service)" at bounding box center [468, 119] width 245 height 9
paste input "Fire Sprinkler Closet Alarm Still Beeping – Building 4307"
type input "Fire Sprinkler Closet Alarm Still Beeping – Building 4307"
click at [498, 147] on span "Fire Sprinkler Closet Alarm Still Beeping – Building 4307" at bounding box center [520, 146] width 143 height 8
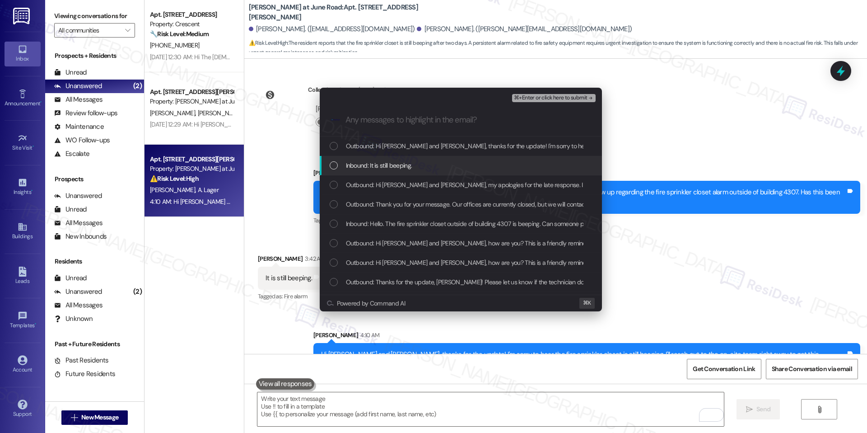
click at [407, 167] on span "Inbound: It is still beeping." at bounding box center [379, 165] width 66 height 10
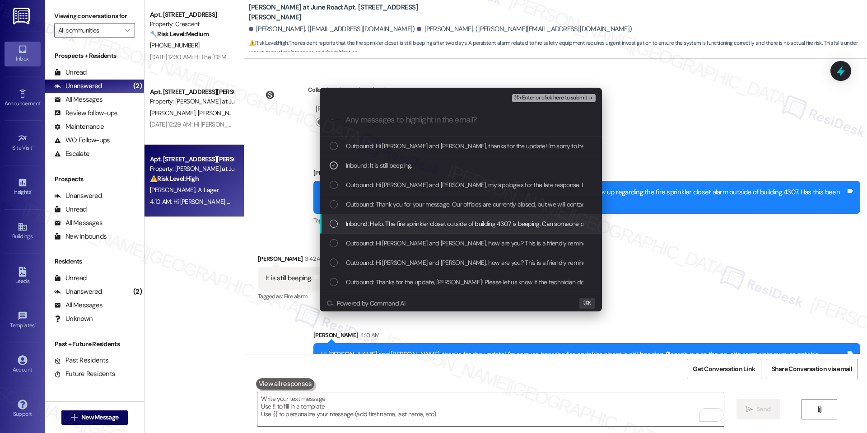
click at [412, 224] on span "Inbound: Hello. The fire sprinkler closet outside of building 4307 is beeping. …" at bounding box center [524, 224] width 356 height 10
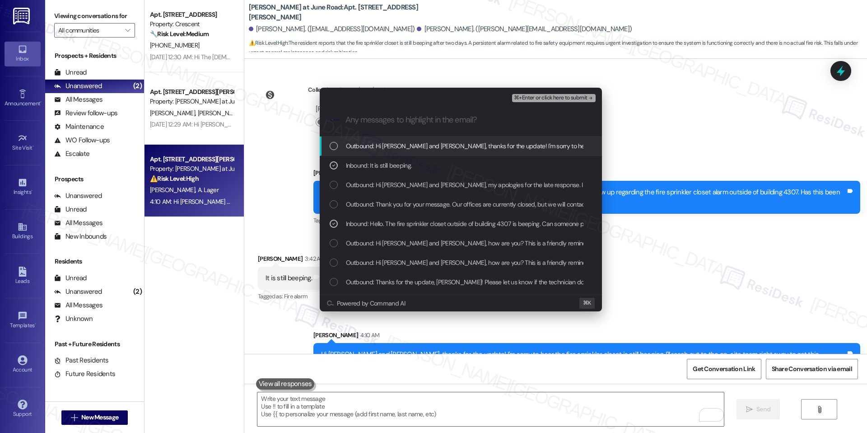
click at [553, 96] on span "⌘+Enter or click here to submit" at bounding box center [550, 98] width 73 height 6
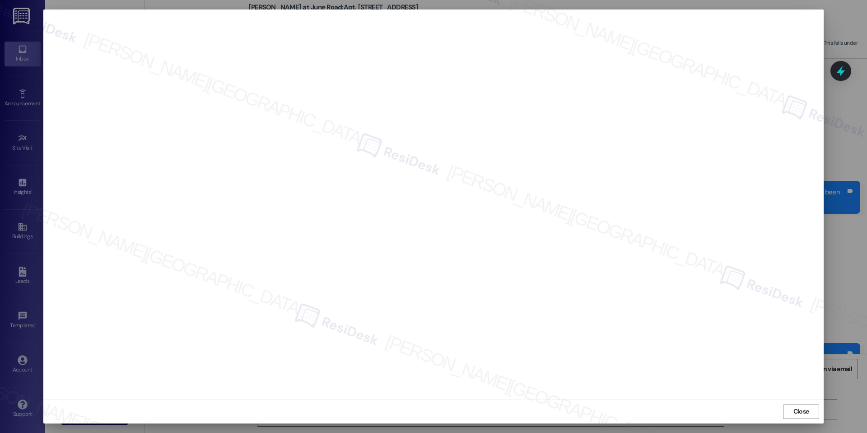
click at [799, 416] on span "Close" at bounding box center [801, 412] width 19 height 14
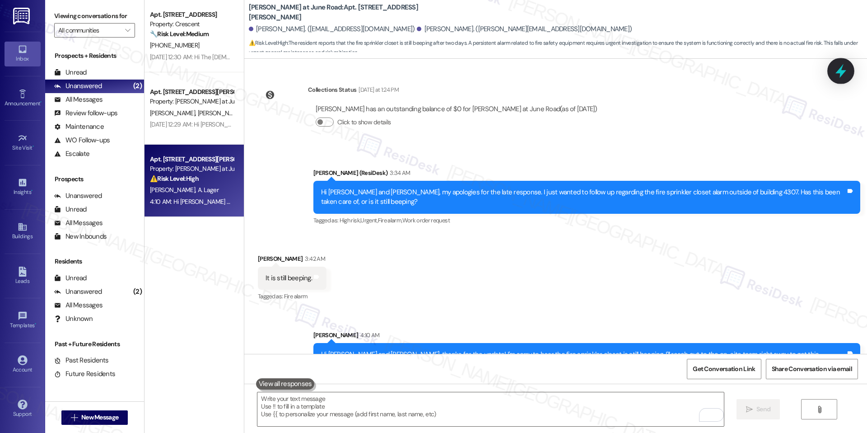
click at [836, 70] on icon at bounding box center [840, 70] width 15 height 15
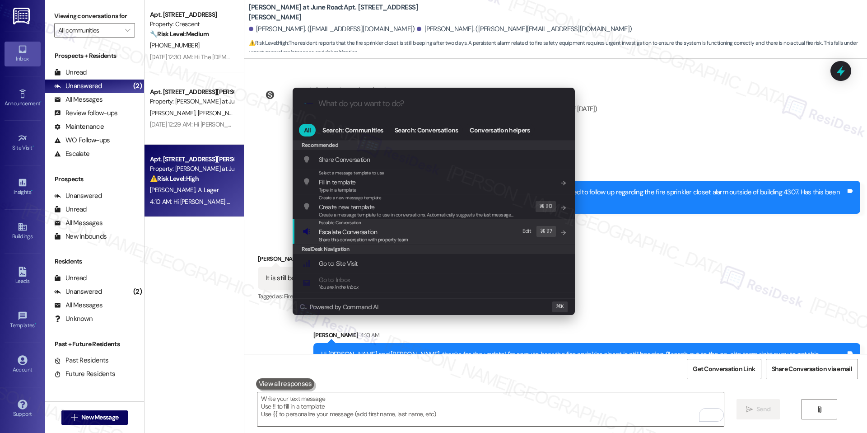
click at [350, 225] on span "Escalate Conversation" at bounding box center [340, 223] width 42 height 6
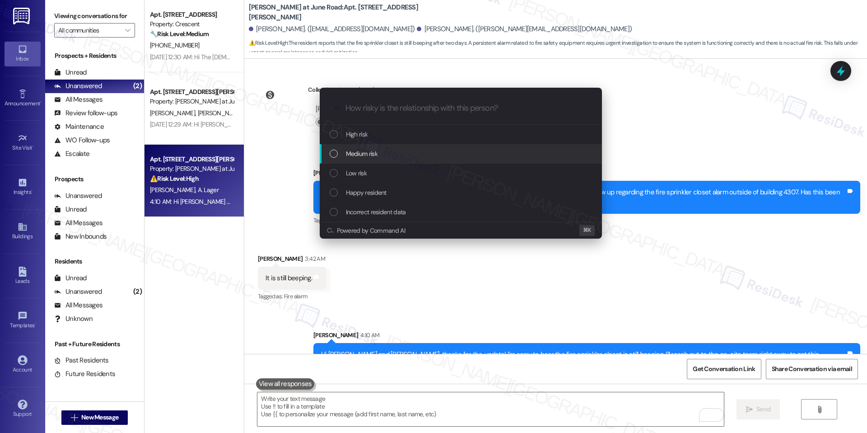
click at [361, 154] on span "Medium risk" at bounding box center [362, 154] width 32 height 10
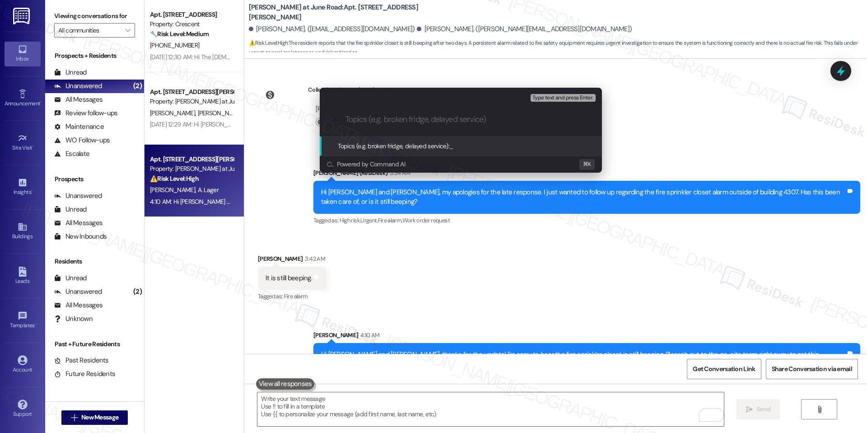
paste input "Fire Sprinkler Closet Alarm Still Beeping – Building 4307"
type input "Fire Sprinkler Closet Alarm Still Beeping – Building 4307"
click at [510, 145] on span "Fire Sprinkler Closet Alarm Still Beeping – Building 4307" at bounding box center [520, 146] width 143 height 8
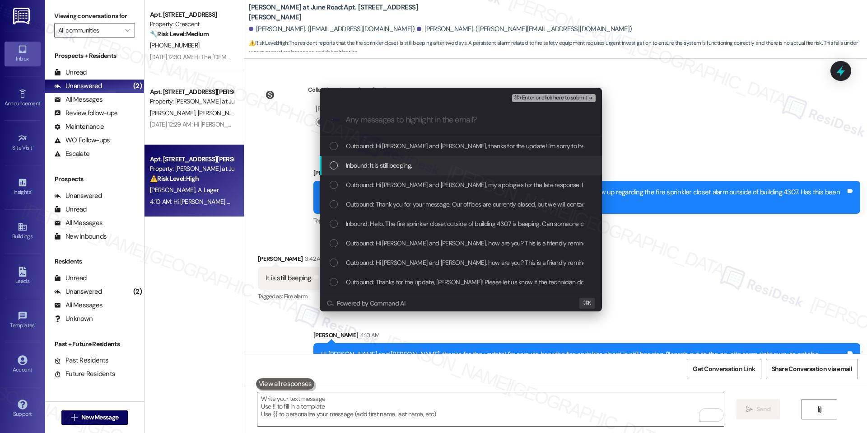
click at [372, 159] on div "Inbound: It is still beeping." at bounding box center [461, 165] width 282 height 19
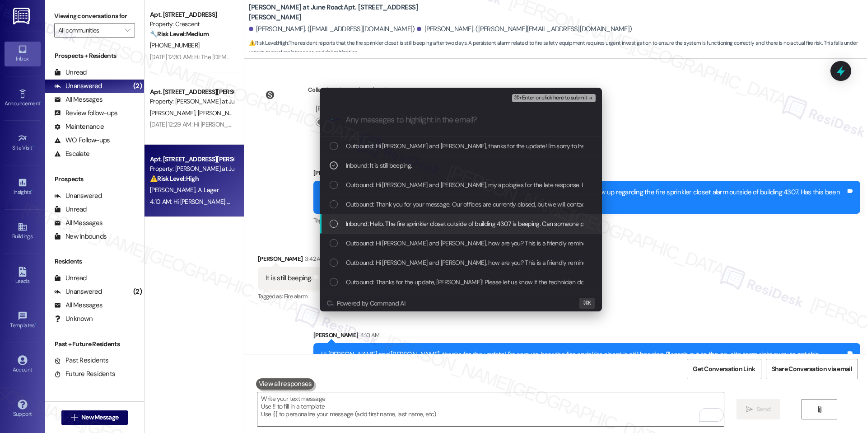
click at [382, 227] on span "Inbound: Hello. The fire sprinkler closet outside of building 4307 is beeping. …" at bounding box center [524, 224] width 356 height 10
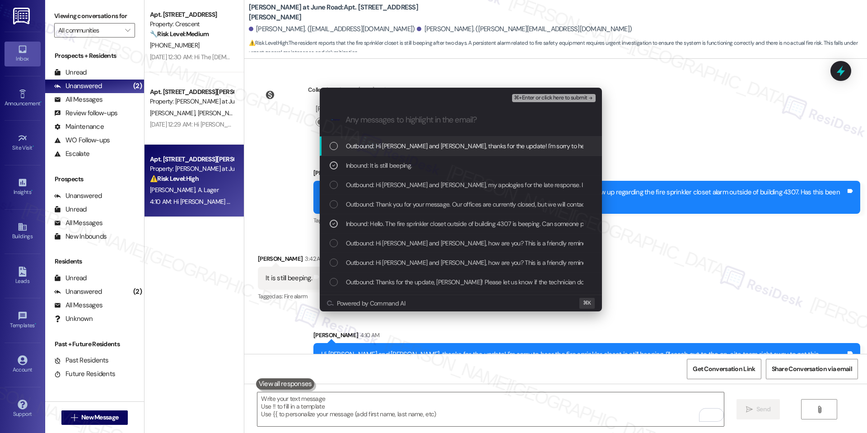
click at [550, 101] on button "⌘+Enter or click here to submit" at bounding box center [553, 98] width 83 height 8
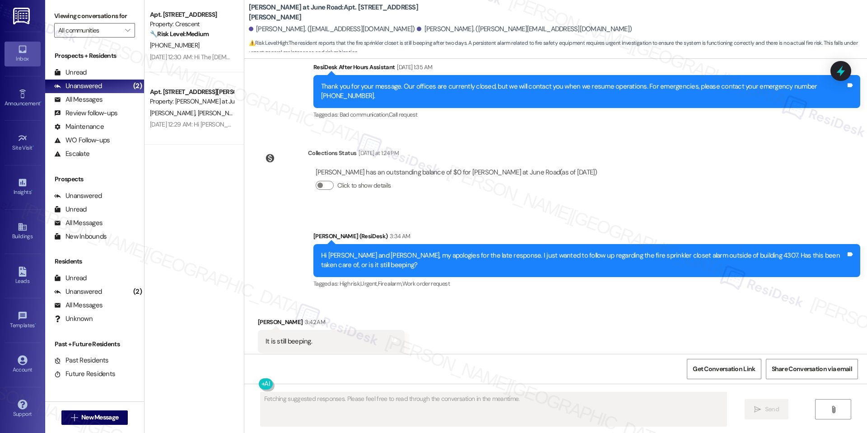
scroll to position [4554, 0]
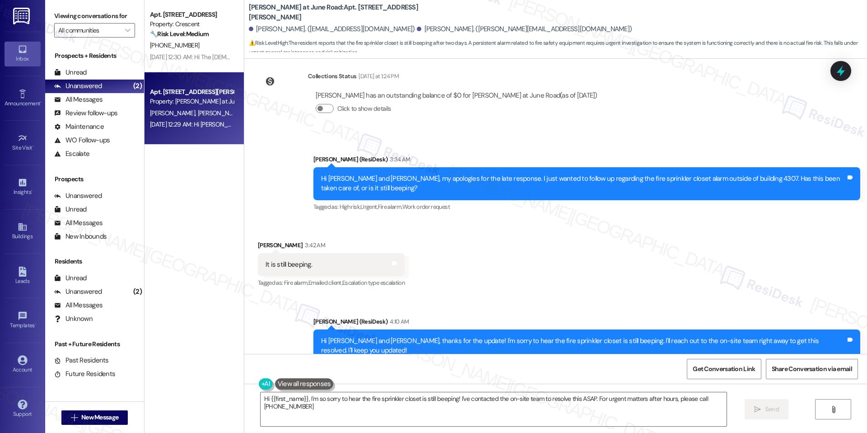
type textarea "Hi {{first_name}}, I'm so sorry to hear the fire sprinkler closet is still beep…"
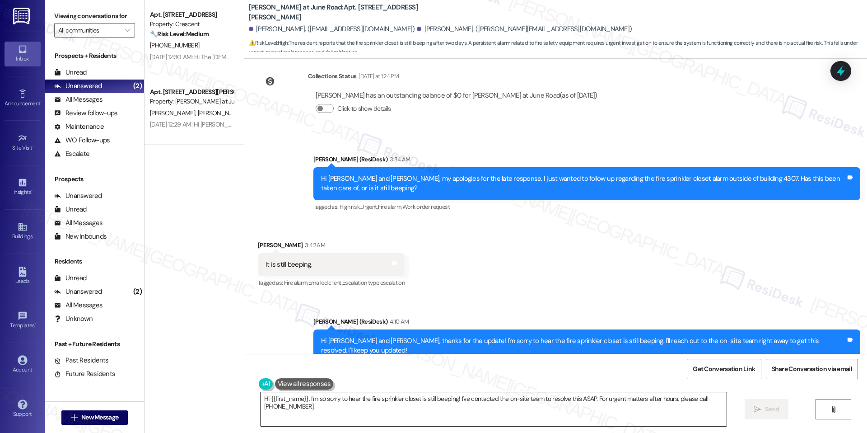
click at [361, 398] on textarea "Hi {{first_name}}, I'm so sorry to hear the fire sprinkler closet is still beep…" at bounding box center [494, 409] width 466 height 34
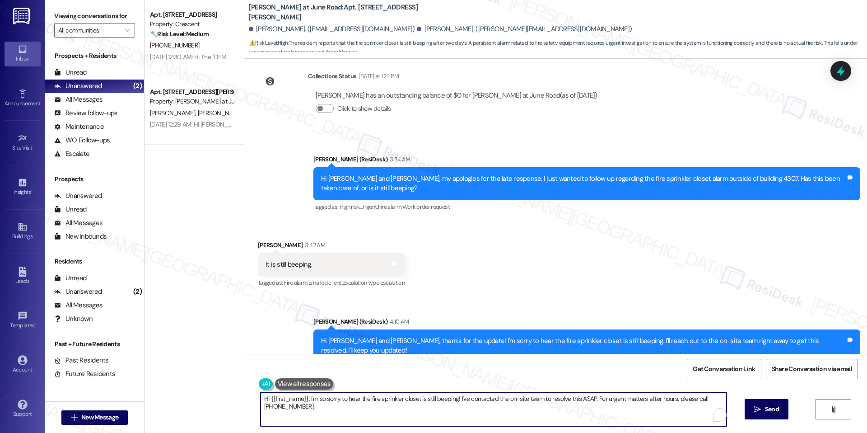
click at [361, 398] on textarea "Hi {{first_name}}, I'm so sorry to hear the fire sprinkler closet is still beep…" at bounding box center [494, 409] width 466 height 34
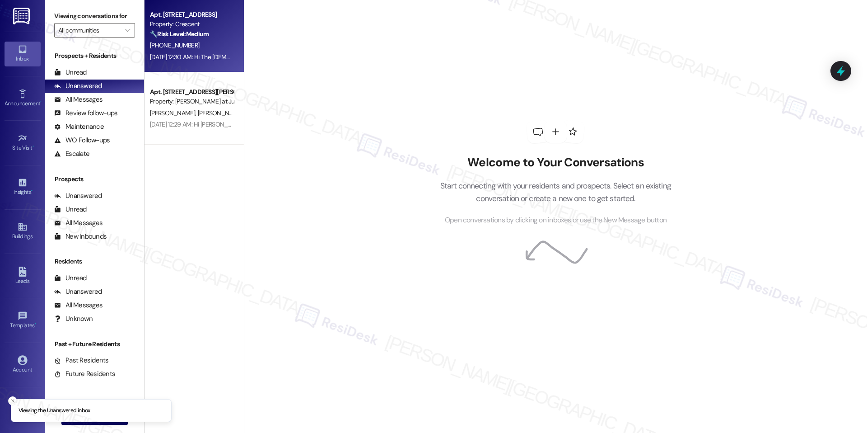
click at [156, 30] on strong "🔧 Risk Level: Medium" at bounding box center [179, 34] width 59 height 8
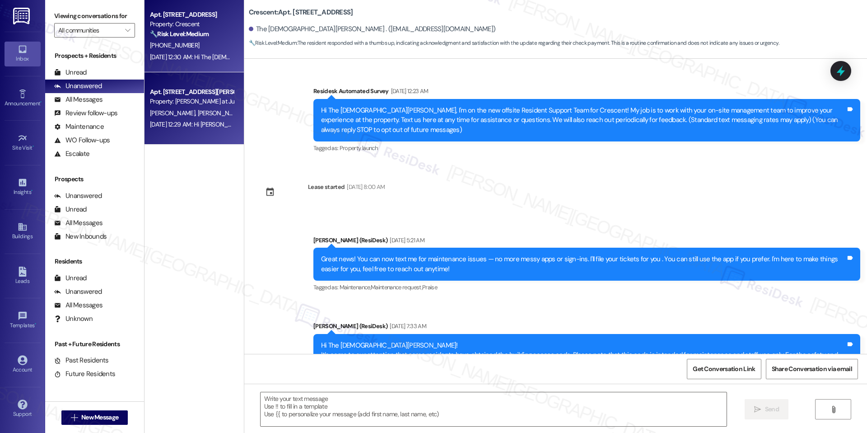
scroll to position [2021, 0]
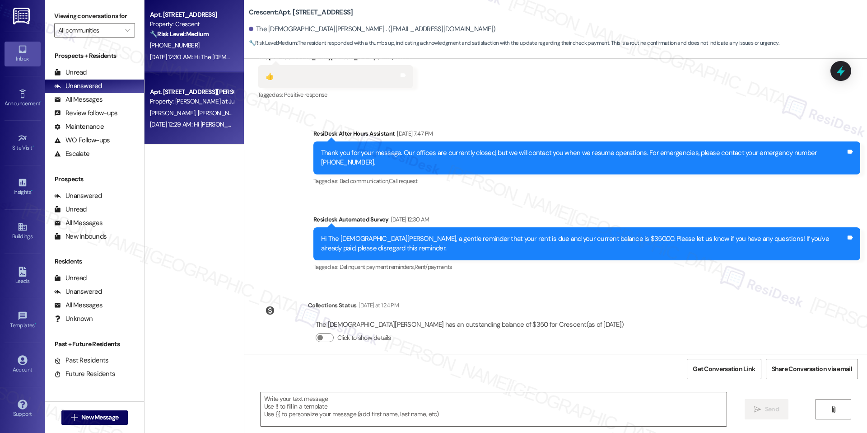
type textarea "Fetching suggested responses. Please feel free to read through the conversation…"
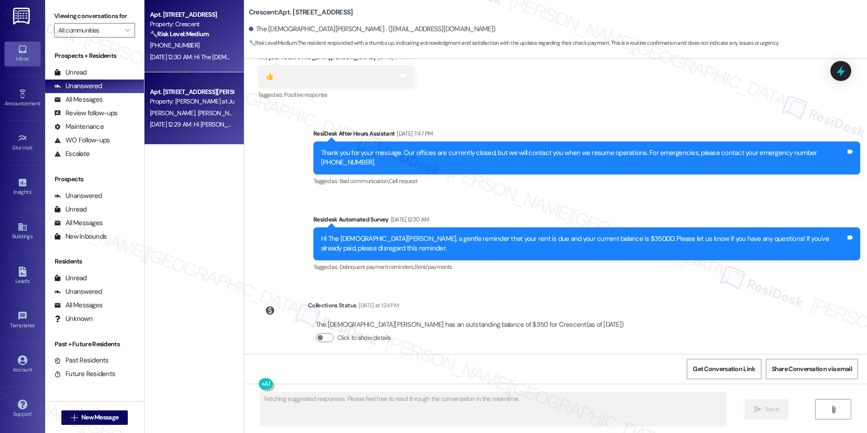
click at [179, 94] on div "Apt. [STREET_ADDRESS][PERSON_NAME] at June Road 2" at bounding box center [192, 91] width 84 height 9
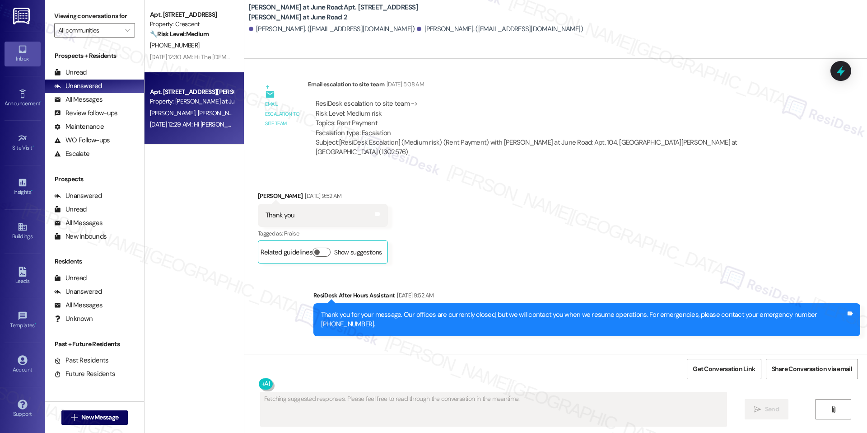
scroll to position [6590, 0]
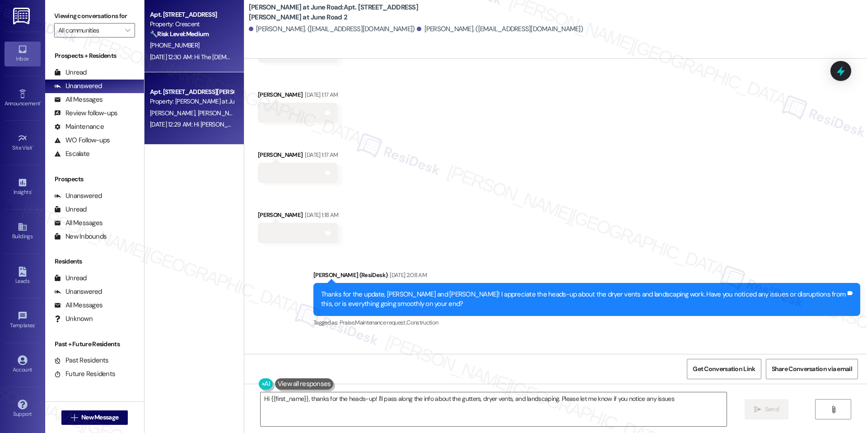
type textarea "Hi {{first_name}}, thanks for the heads-up! I'll pass along the info about the …"
click at [205, 51] on div "[PHONE_NUMBER]" at bounding box center [191, 45] width 85 height 11
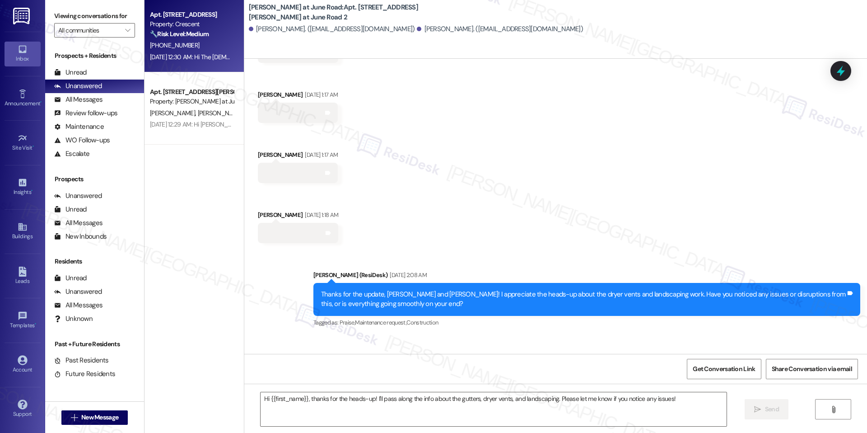
type textarea "Fetching suggested responses. Please feel free to read through the conversation…"
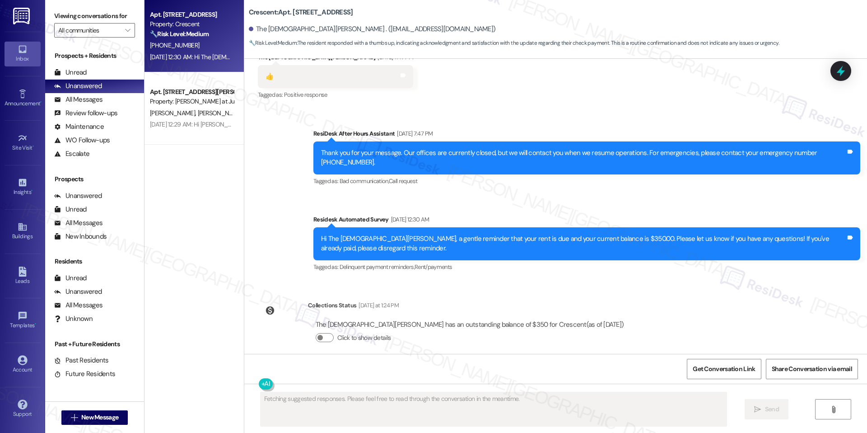
scroll to position [2021, 0]
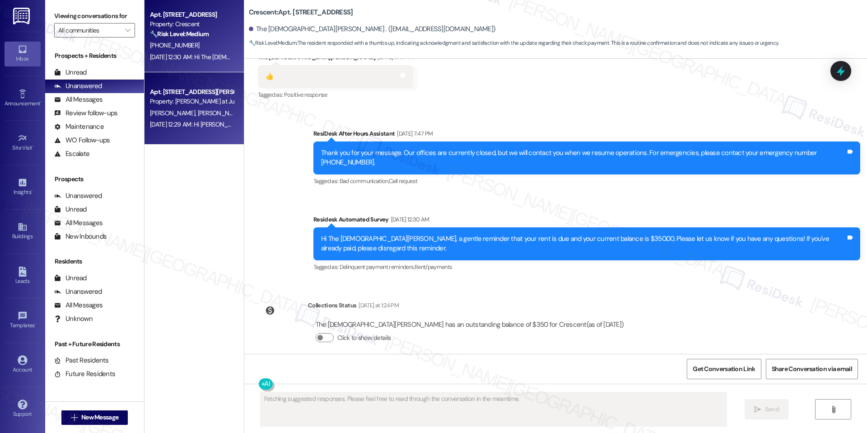
click at [203, 89] on div "Apt. [STREET_ADDRESS][PERSON_NAME] at June Road 2" at bounding box center [192, 91] width 84 height 9
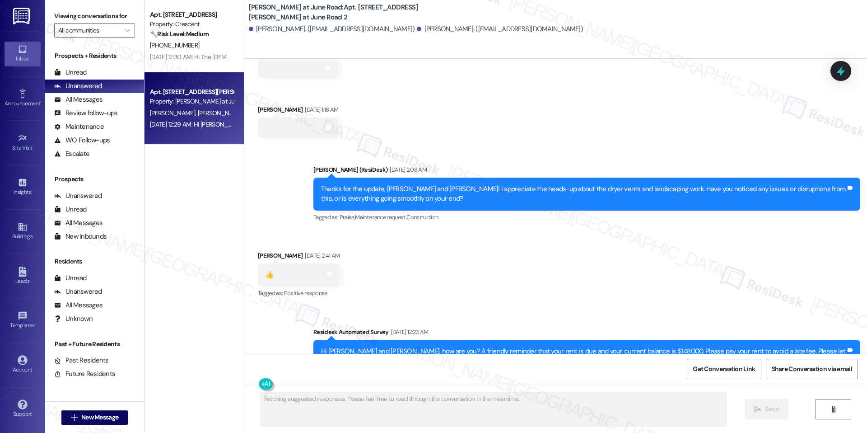
scroll to position [6845, 0]
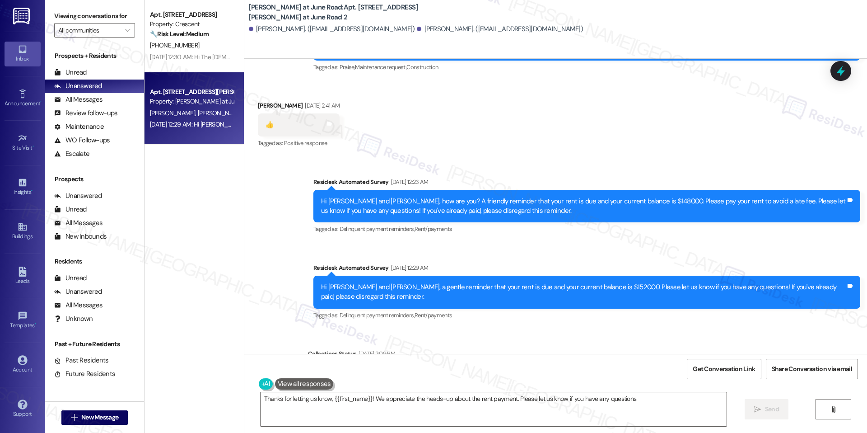
type textarea "Thanks for letting us know, {{first_name}}! We appreciate the heads-up about th…"
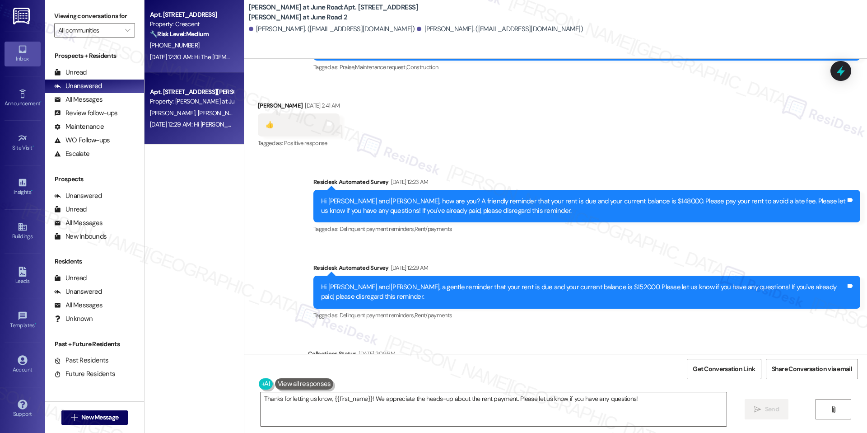
click at [185, 34] on strong "🔧 Risk Level: Medium" at bounding box center [179, 34] width 59 height 8
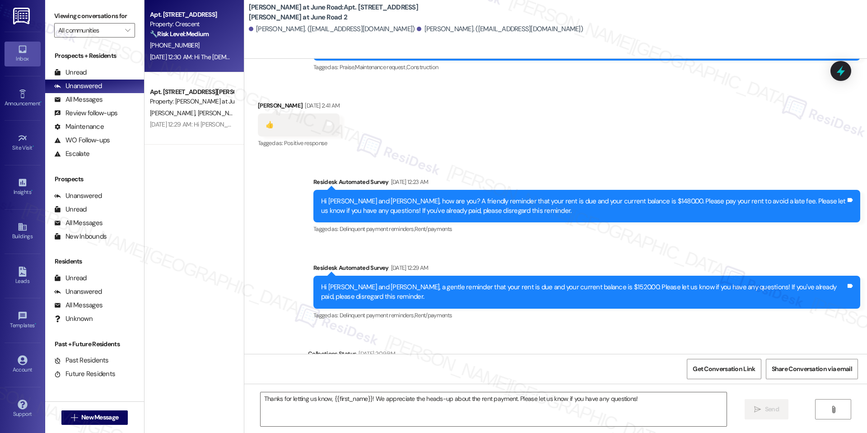
type textarea "Fetching suggested responses. Please feel free to read through the conversation…"
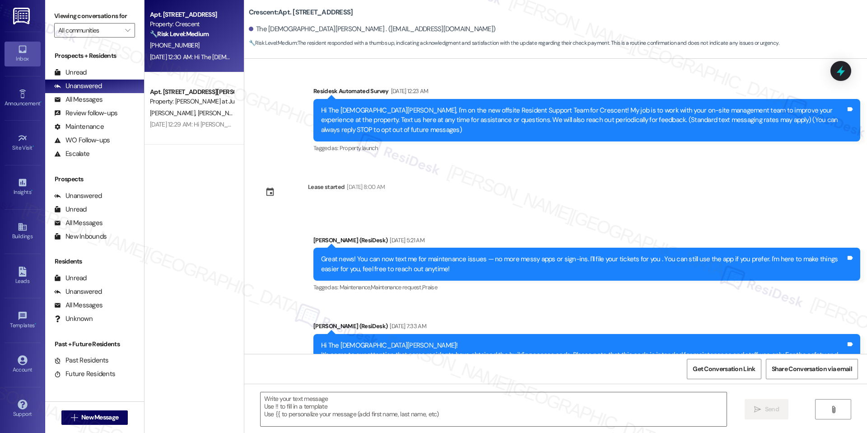
scroll to position [2021, 0]
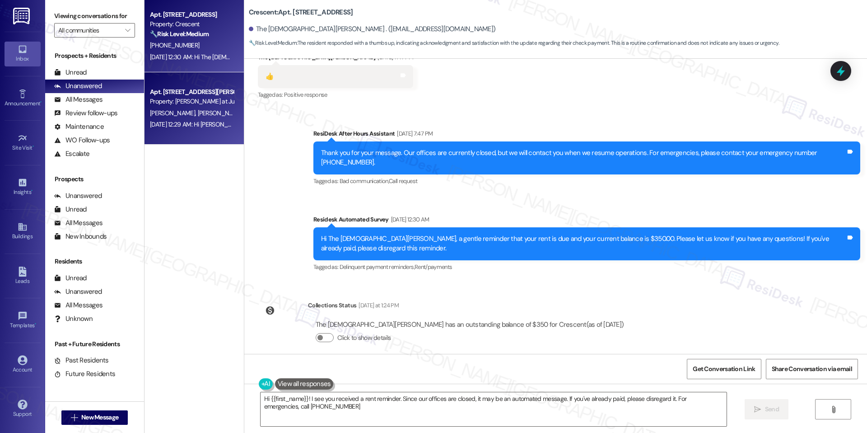
type textarea "Hi {{first_name}}! I see you received a rent reminder. Since our offices are cl…"
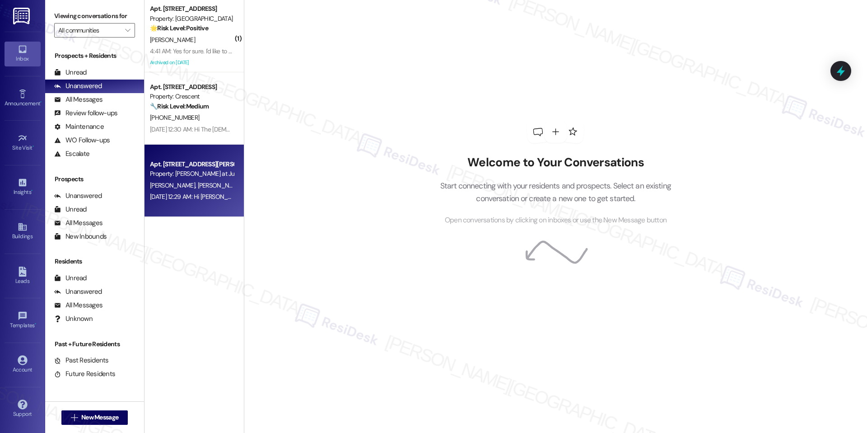
click at [196, 160] on div "Apt. [STREET_ADDRESS][PERSON_NAME] at June Road 2" at bounding box center [192, 163] width 84 height 9
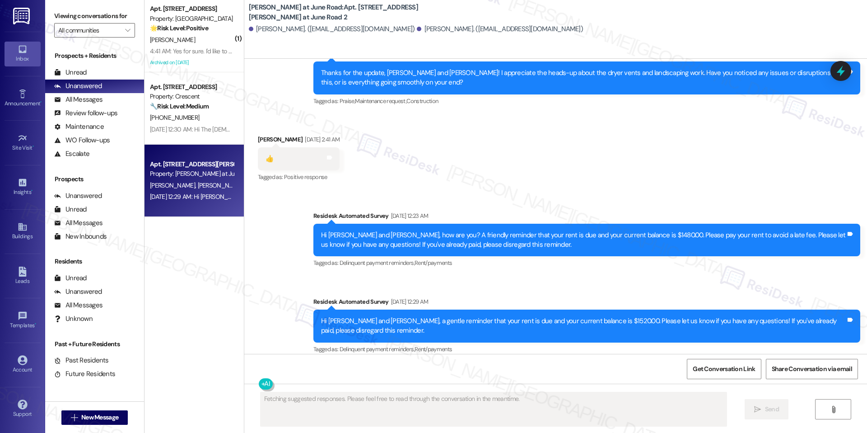
scroll to position [6845, 0]
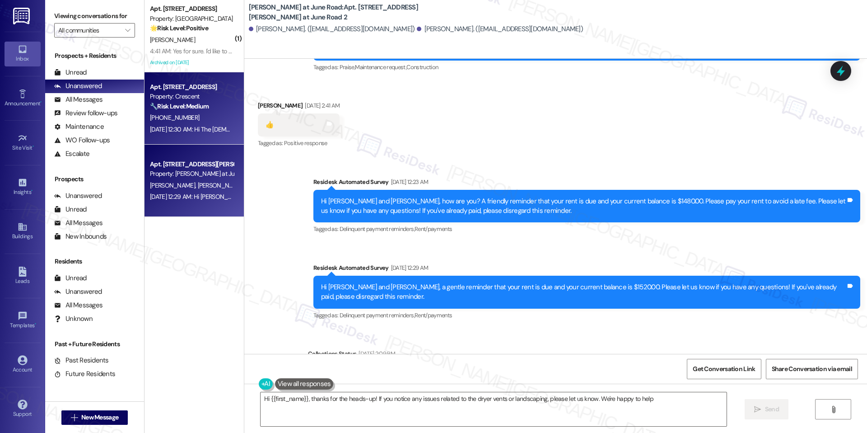
type textarea "Hi {{first_name}}, thanks for the heads-up! If you notice any issues related to…"
click at [176, 122] on div "[PHONE_NUMBER]" at bounding box center [191, 117] width 85 height 11
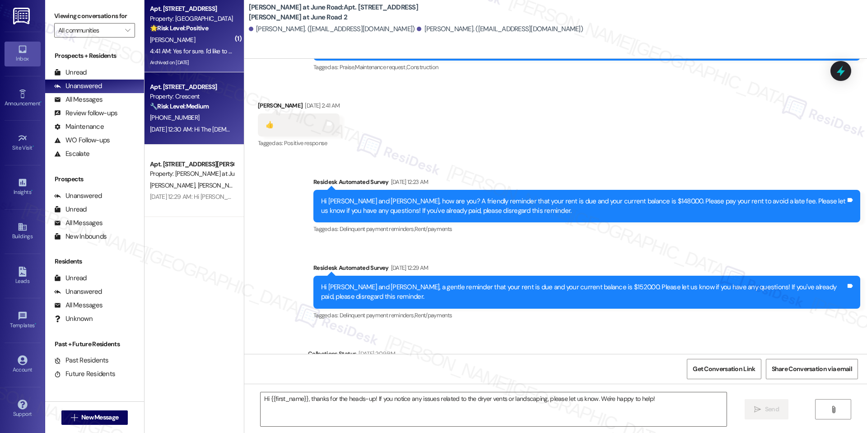
click at [184, 47] on div "4:41 AM: Yes for sure. I'd like to move into a four bedroom in the next few yea…" at bounding box center [274, 51] width 248 height 8
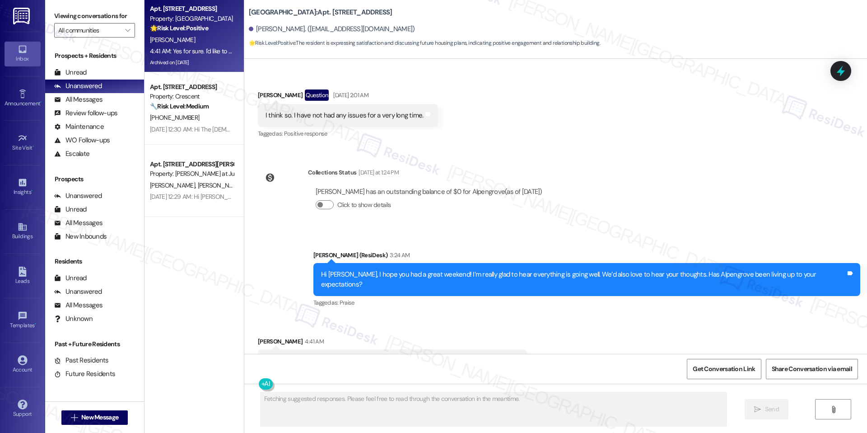
scroll to position [3405, 0]
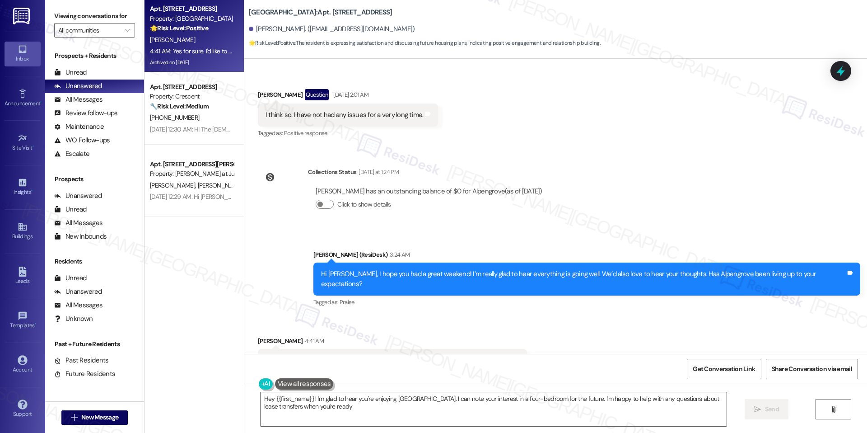
type textarea "Hey {{first_name}}! I'm glad to hear you're enjoying Alpengrove. I can note you…"
click at [389, 406] on textarea "Hey {{first_name}}! I'm glad to hear you're enjoying Alpengrove. I can note you…" at bounding box center [494, 409] width 466 height 34
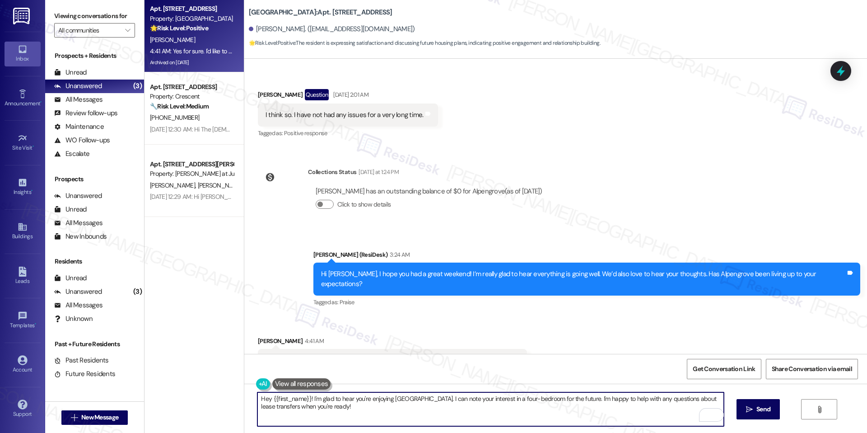
click at [384, 406] on textarea "Hey {{first_name}}! I'm glad to hear you're enjoying Alpengrove. I can note you…" at bounding box center [490, 409] width 466 height 34
click at [511, 412] on textarea "Hey {{first_name}}! I'm glad to hear you're enjoying Alpengrove. I can note you…" at bounding box center [490, 409] width 466 height 34
click at [439, 402] on textarea "Hey {{first_name}}! I'm glad to hear you're enjoying Alpengrove. I can note you…" at bounding box center [490, 409] width 466 height 34
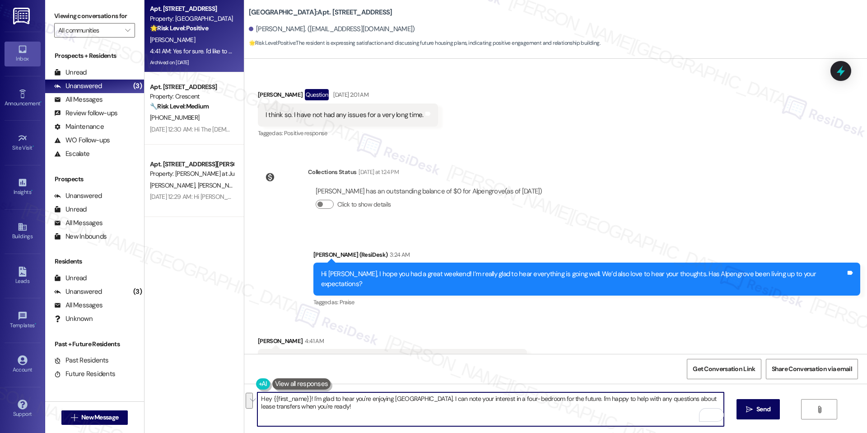
click at [333, 408] on textarea "Hey {{first_name}}! I'm glad to hear you're enjoying Alpengrove. I can note you…" at bounding box center [490, 409] width 466 height 34
click at [345, 405] on textarea "Hey {{first_name}}! I'm glad to hear you're enjoying Alpengrove. I can note you…" at bounding box center [490, 409] width 466 height 34
click at [758, 402] on button " Send" at bounding box center [759, 409] width 44 height 20
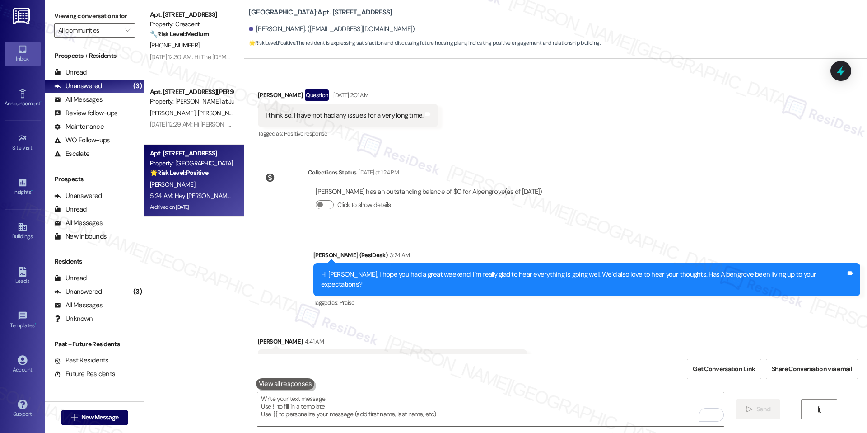
scroll to position [3478, 0]
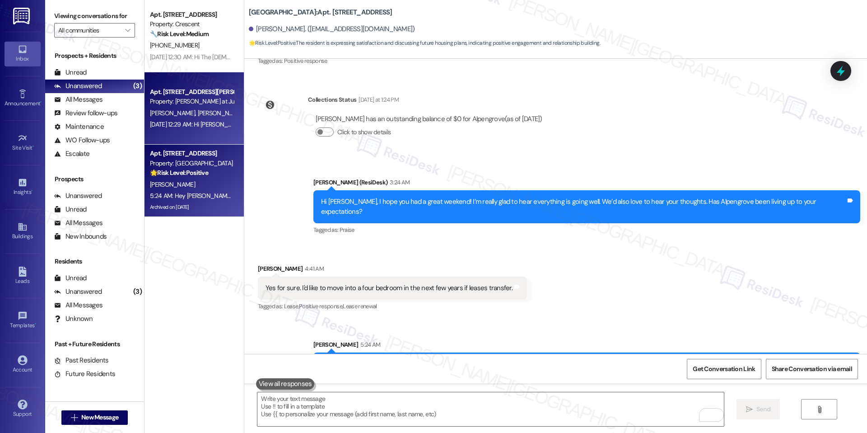
click at [175, 132] on div "Apt. 104, 4316 Meadows at June Road 2 Property: Meadows at June Road J. Galahan…" at bounding box center [194, 108] width 99 height 72
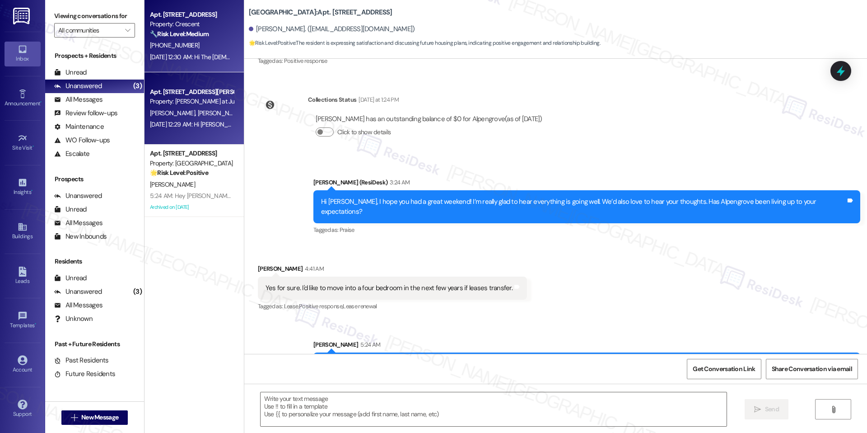
click at [167, 41] on span "[PHONE_NUMBER]" at bounding box center [174, 45] width 49 height 8
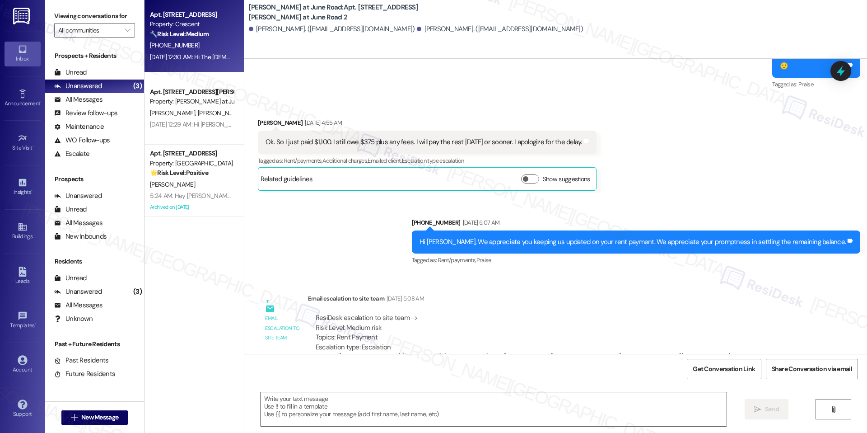
type textarea "Fetching suggested responses. Please feel free to read through the conversation…"
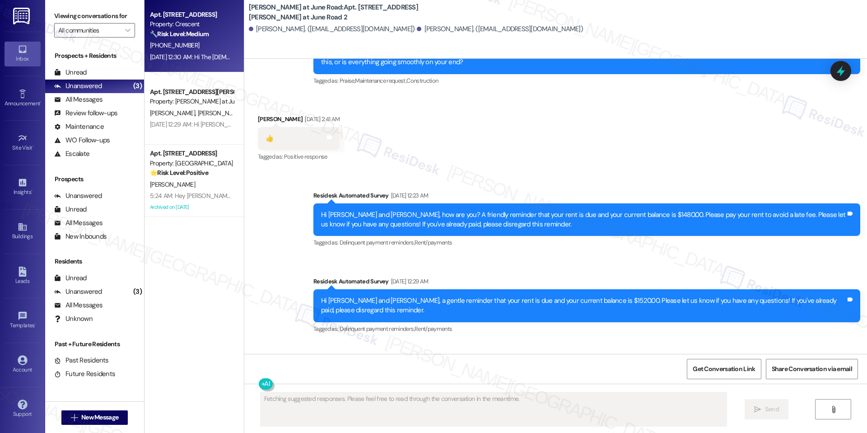
scroll to position [6845, 0]
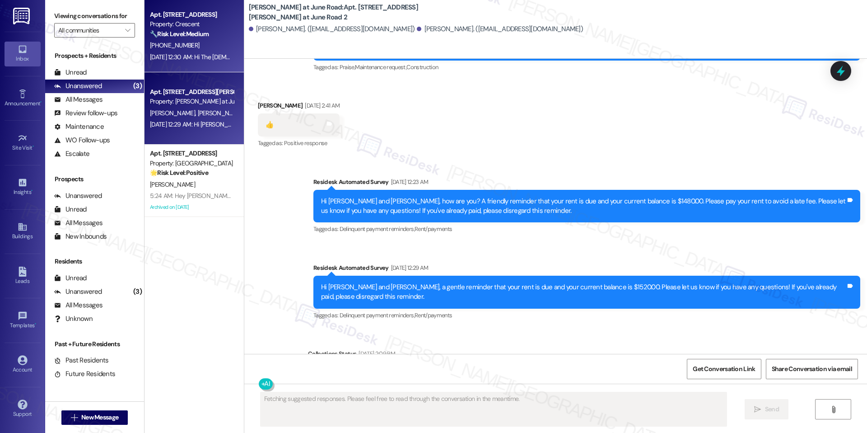
click at [206, 127] on div "Sep 11, 2025 at 12:29 AM: Hi Shawn and Jennifer, a gentle reminder that your re…" at bounding box center [458, 124] width 616 height 8
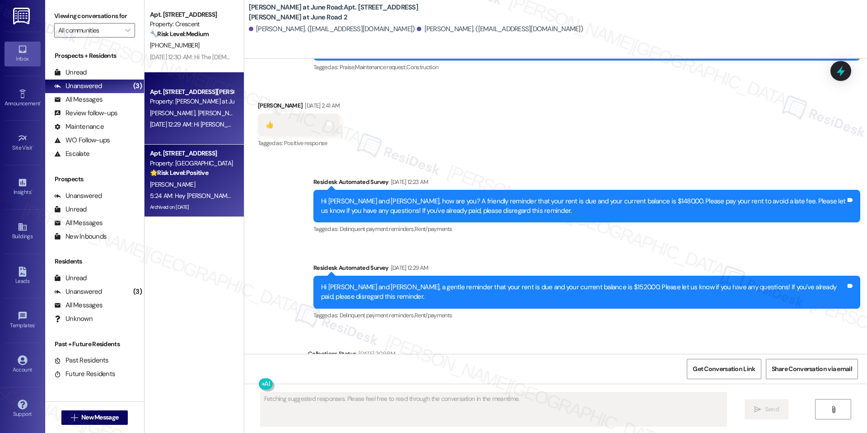
click at [188, 203] on div "Archived on 05/30/2025" at bounding box center [191, 206] width 85 height 11
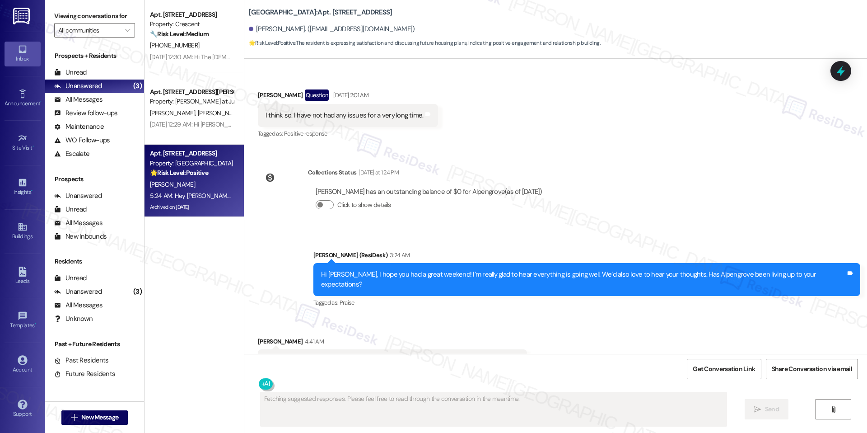
scroll to position [3491, 0]
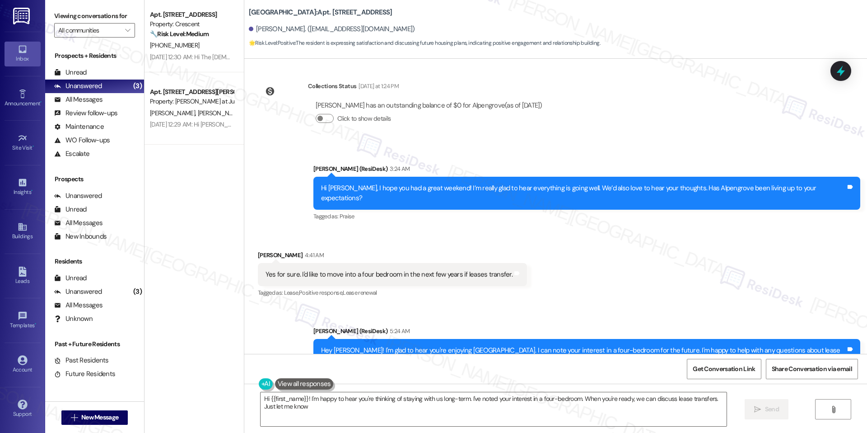
type textarea "Hi {{first_name}}! I'm happy to hear you're thinking of staying with us long-te…"
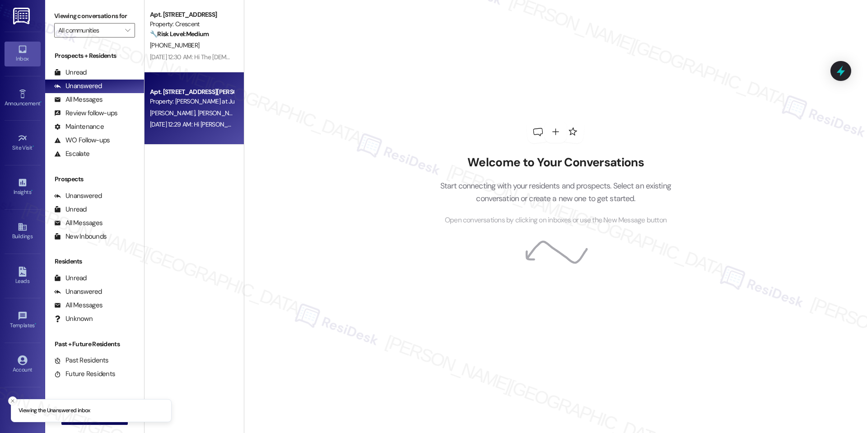
click at [215, 126] on div "[DATE] 12:29 AM: Hi [PERSON_NAME] and [PERSON_NAME], a gentle reminder that you…" at bounding box center [458, 124] width 616 height 8
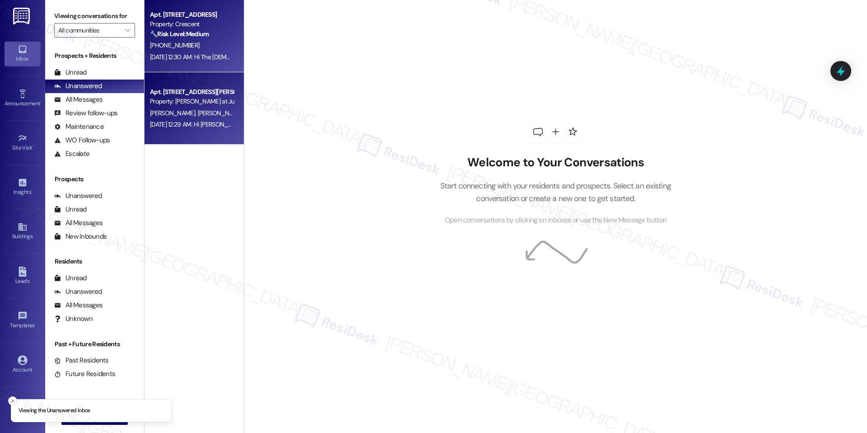
click at [190, 42] on div "[PHONE_NUMBER]" at bounding box center [191, 45] width 85 height 11
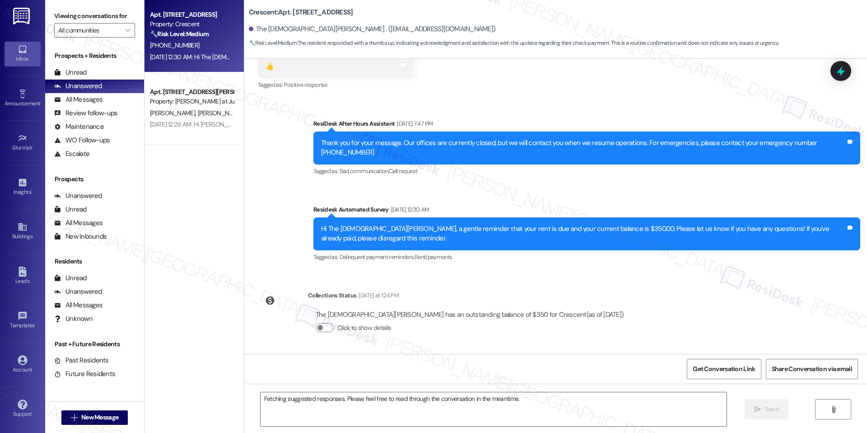
scroll to position [2021, 0]
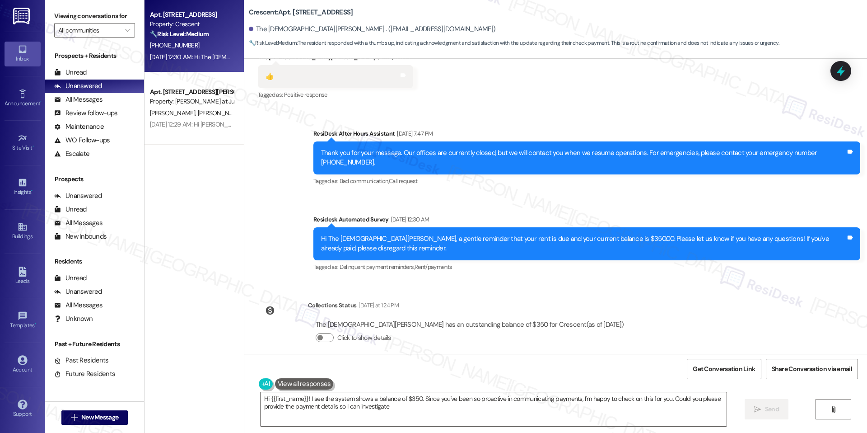
type textarea "Hi {{first_name}}! I see the system shows a balance of $350. Since you've been …"
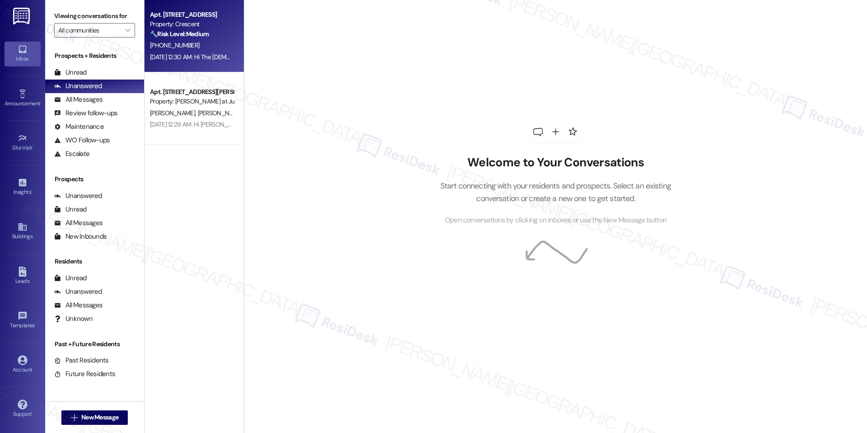
click at [181, 54] on div "[DATE] 12:30 AM: Hi The [DEMOGRAPHIC_DATA][PERSON_NAME], a gentle reminder that…" at bounding box center [465, 57] width 630 height 8
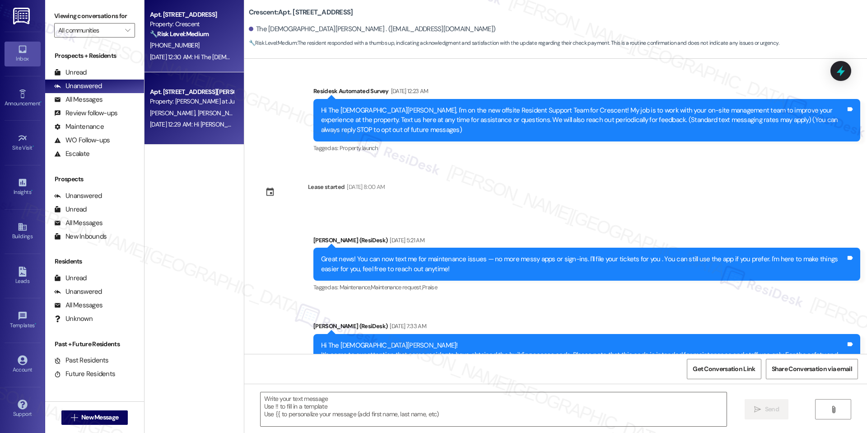
scroll to position [2021, 0]
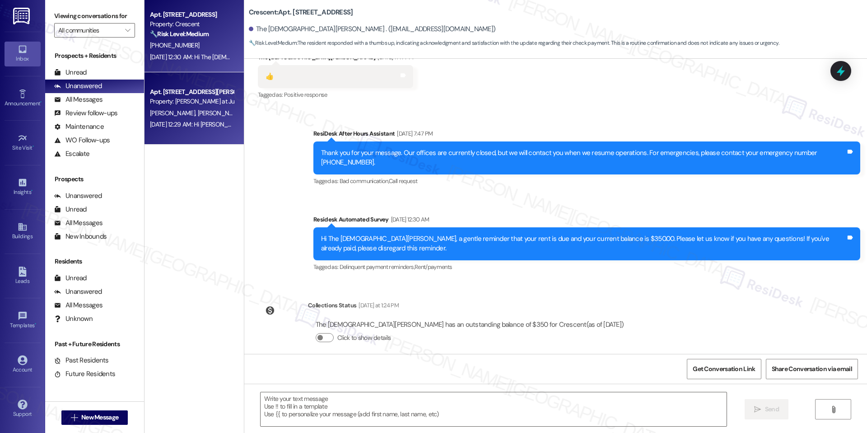
type textarea "Fetching suggested responses. Please feel free to read through the conversation…"
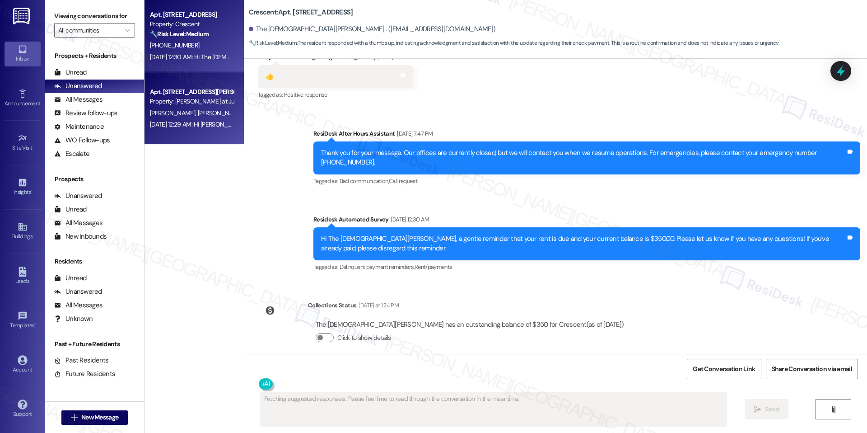
click at [190, 121] on div "[DATE] 12:29 AM: Hi [PERSON_NAME] and [PERSON_NAME], a gentle reminder that you…" at bounding box center [458, 124] width 616 height 8
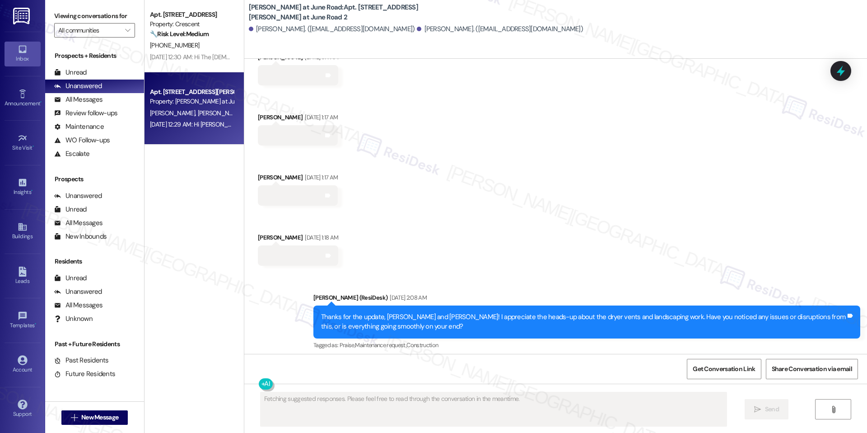
scroll to position [6845, 0]
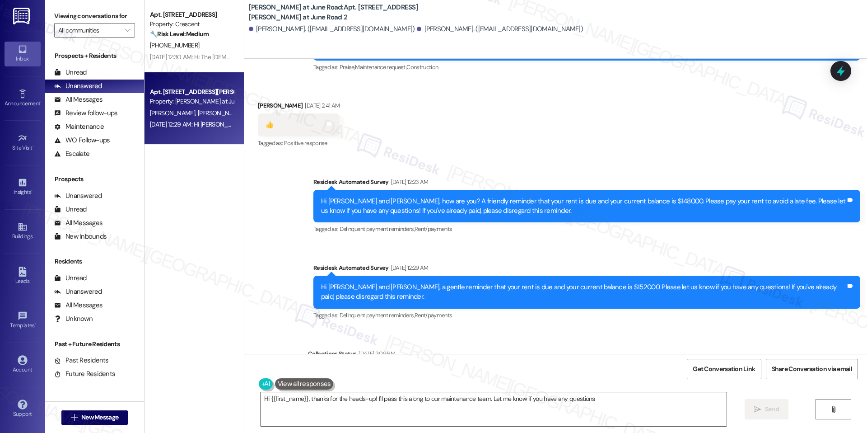
type textarea "Hi {{first_name}}, thanks for the heads-up! I'll pass this along to our mainten…"
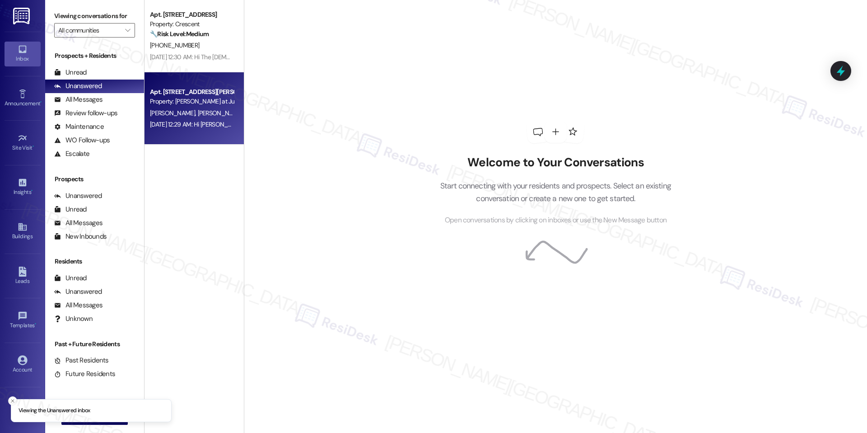
click at [199, 109] on div "[PERSON_NAME] [PERSON_NAME]" at bounding box center [191, 113] width 85 height 11
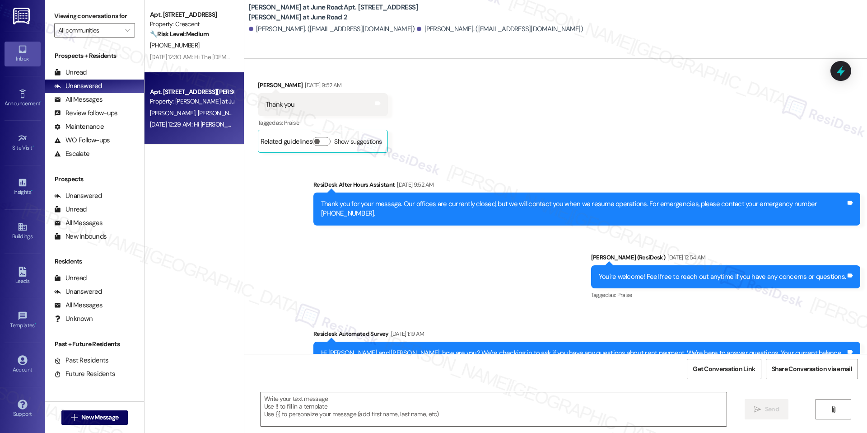
type textarea "Fetching suggested responses. Please feel free to read through the conversation…"
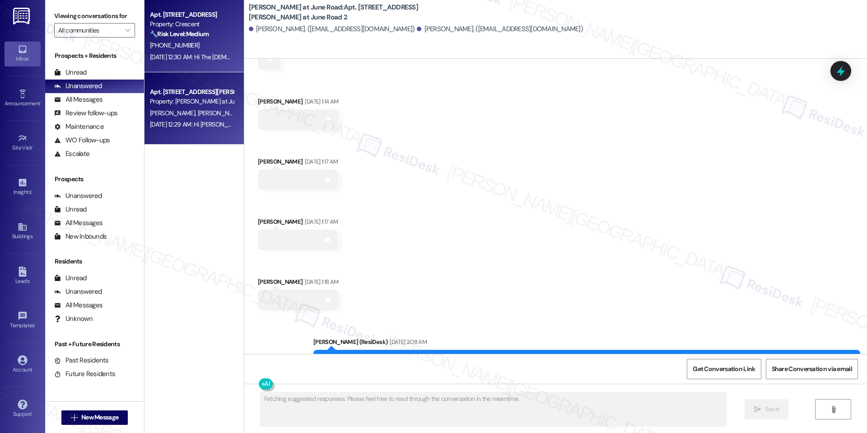
scroll to position [6590, 0]
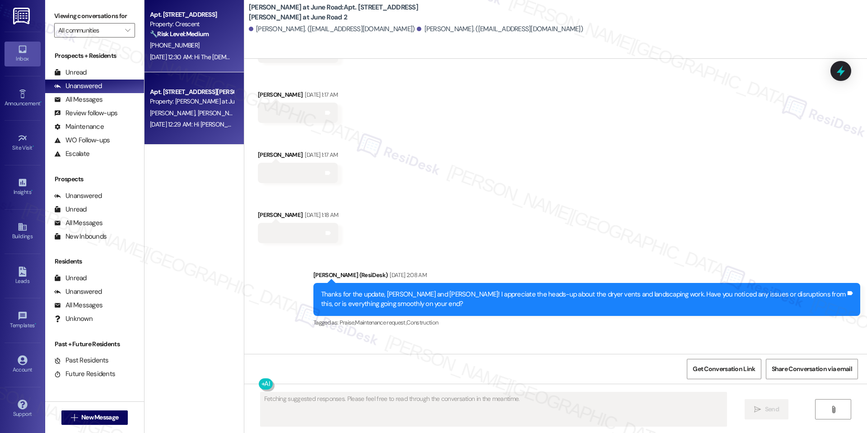
click at [202, 39] on div "Apt. 317, C1 Crescent Property: Crescent 🔧 Risk Level: Medium The resident resp…" at bounding box center [191, 24] width 85 height 31
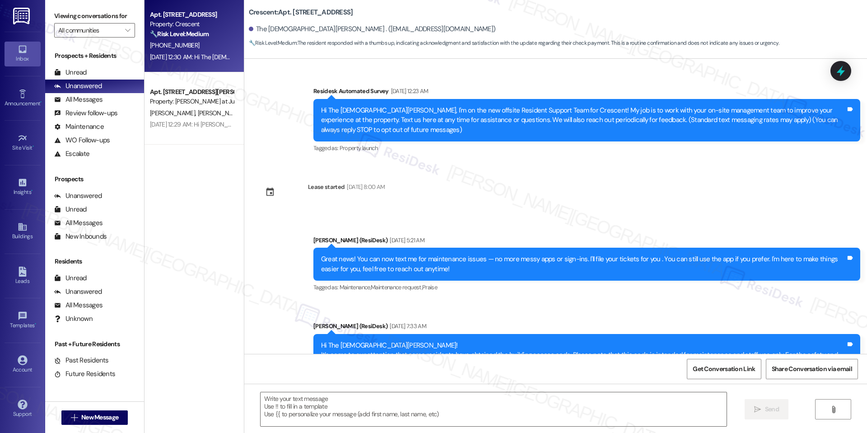
type textarea "Fetching suggested responses. Please feel free to read through the conversation…"
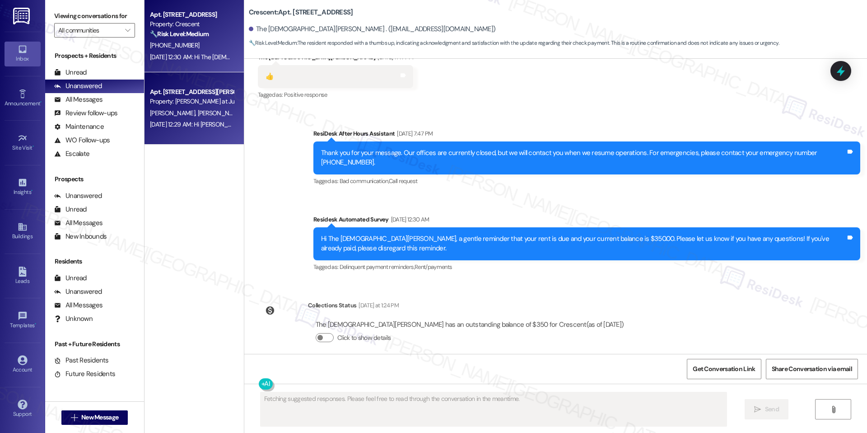
click at [200, 112] on div "[PERSON_NAME] [PERSON_NAME]" at bounding box center [191, 113] width 85 height 11
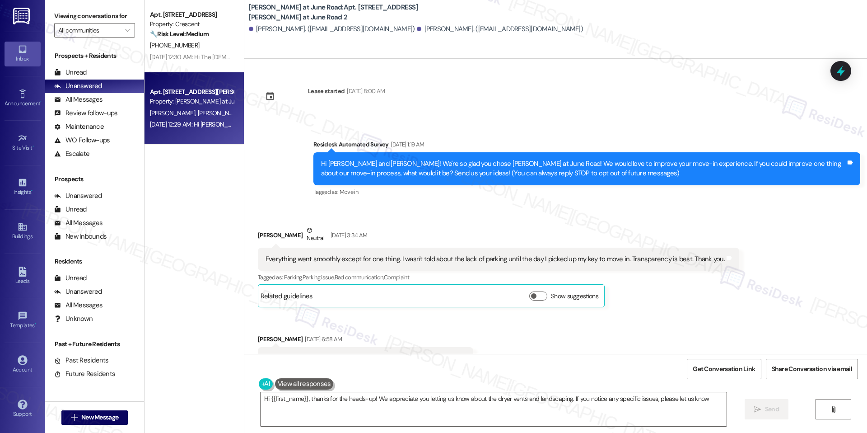
type textarea "Hi {{first_name}}, thanks for the heads-up! We appreciate you letting us know a…"
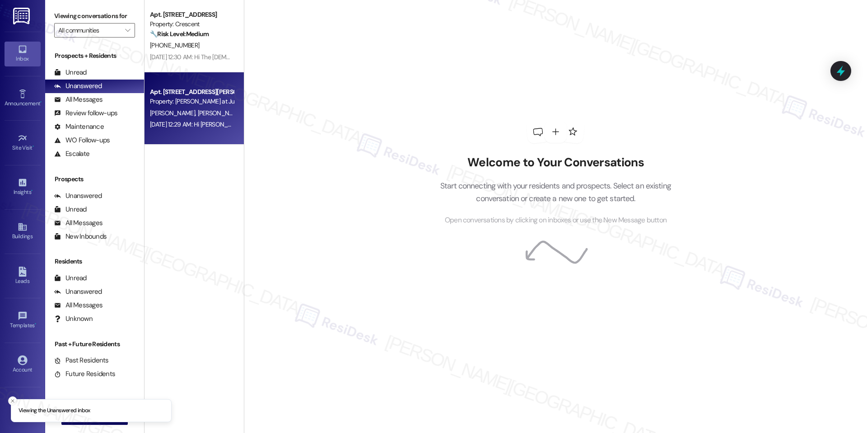
click at [159, 91] on div "Apt. [STREET_ADDRESS][PERSON_NAME] at June Road 2" at bounding box center [192, 91] width 84 height 9
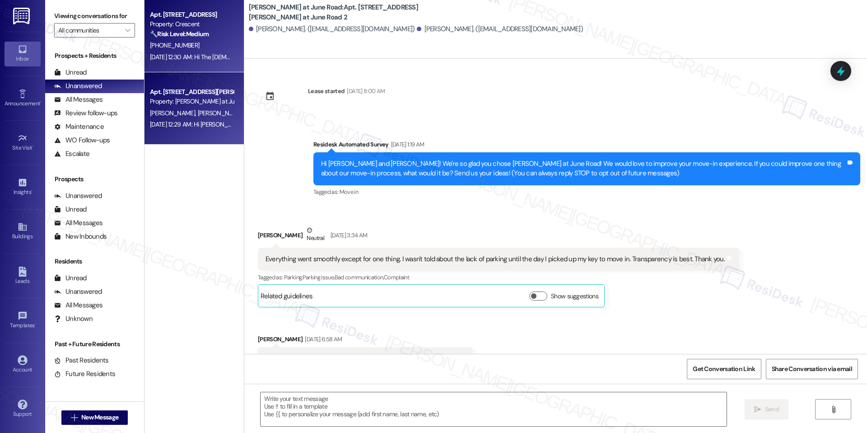
type textarea "Fetching suggested responses. Please feel free to read through the conversation…"
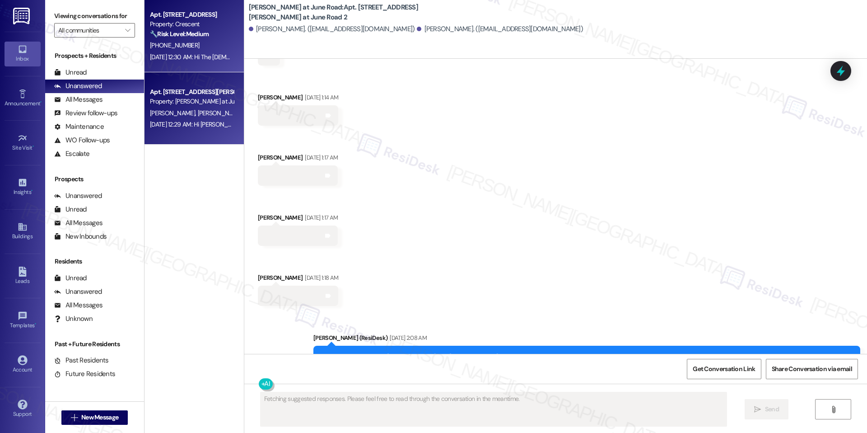
scroll to position [6590, 0]
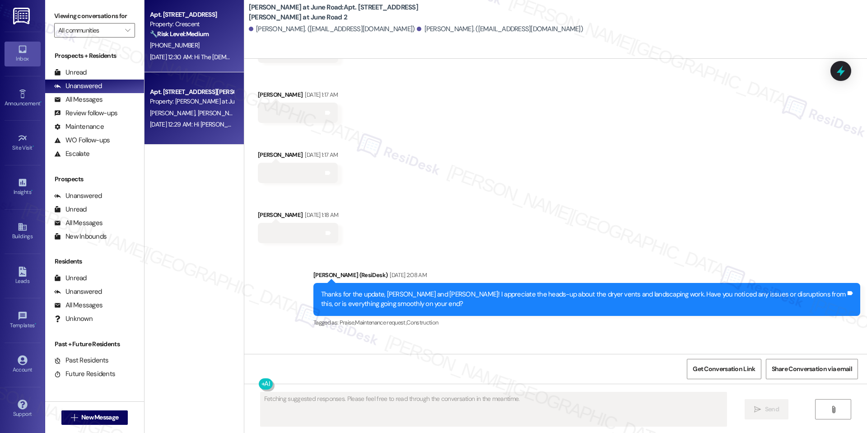
click at [200, 44] on div "[PHONE_NUMBER]" at bounding box center [191, 45] width 85 height 11
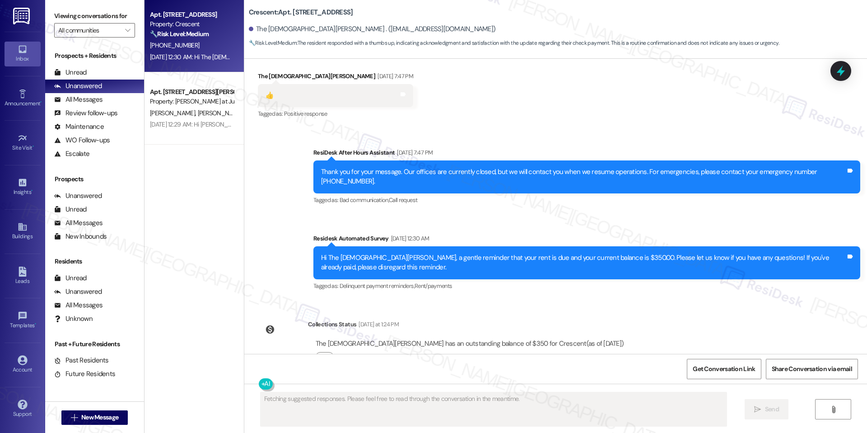
scroll to position [2021, 0]
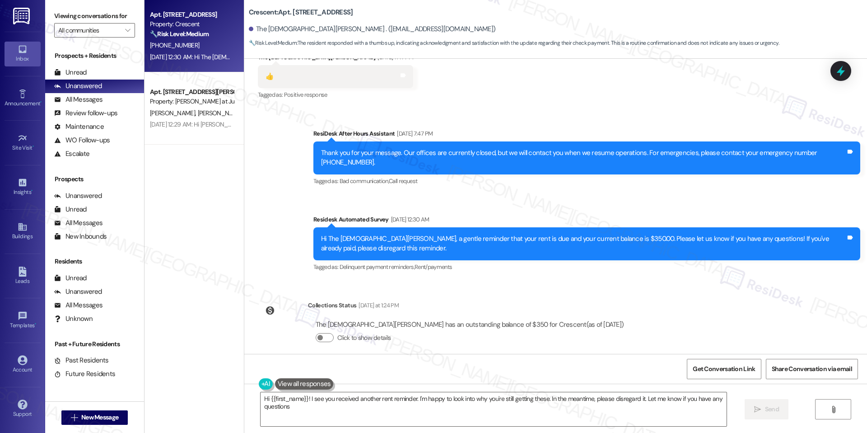
type textarea "Hi {{first_name}}! I see you received another rent reminder. I'm happy to look …"
click at [101, 83] on div "Unanswered (0)" at bounding box center [94, 87] width 99 height 14
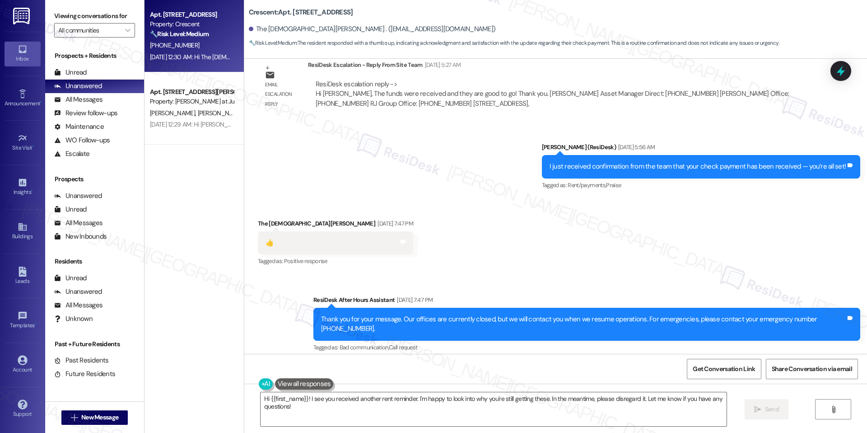
scroll to position [1854, 0]
